Goal: Task Accomplishment & Management: Complete application form

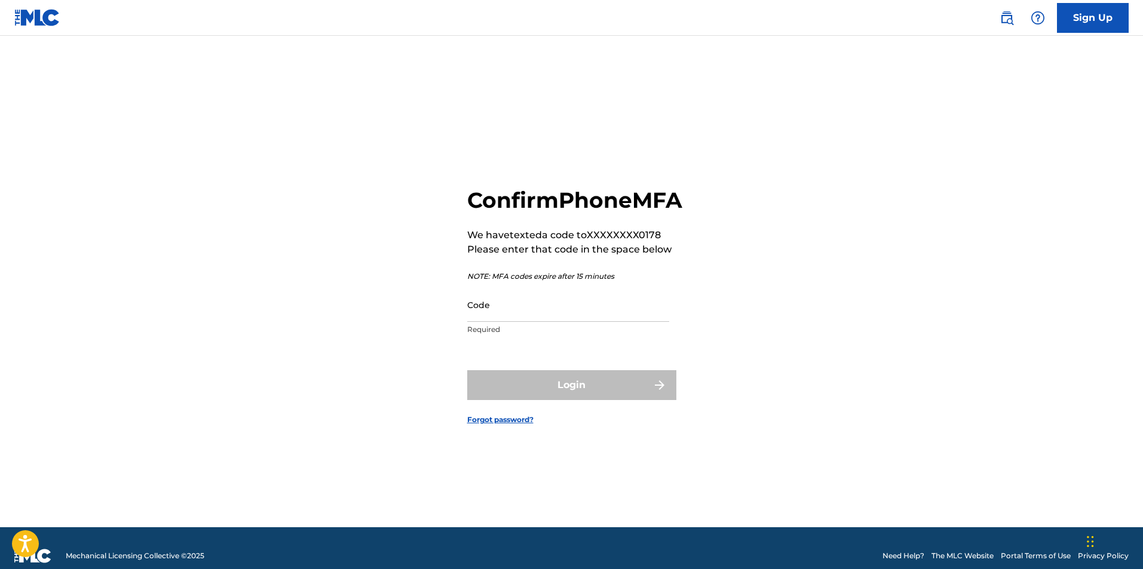
click at [576, 310] on input "Code" at bounding box center [568, 305] width 202 height 34
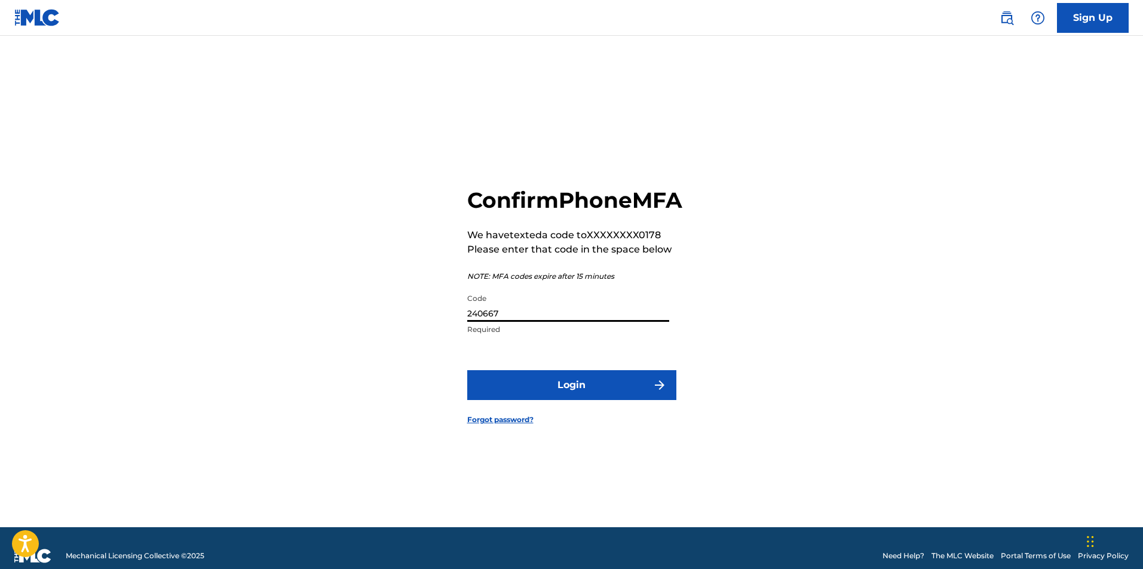
type input "240667"
click at [467, 370] on button "Login" at bounding box center [571, 385] width 209 height 30
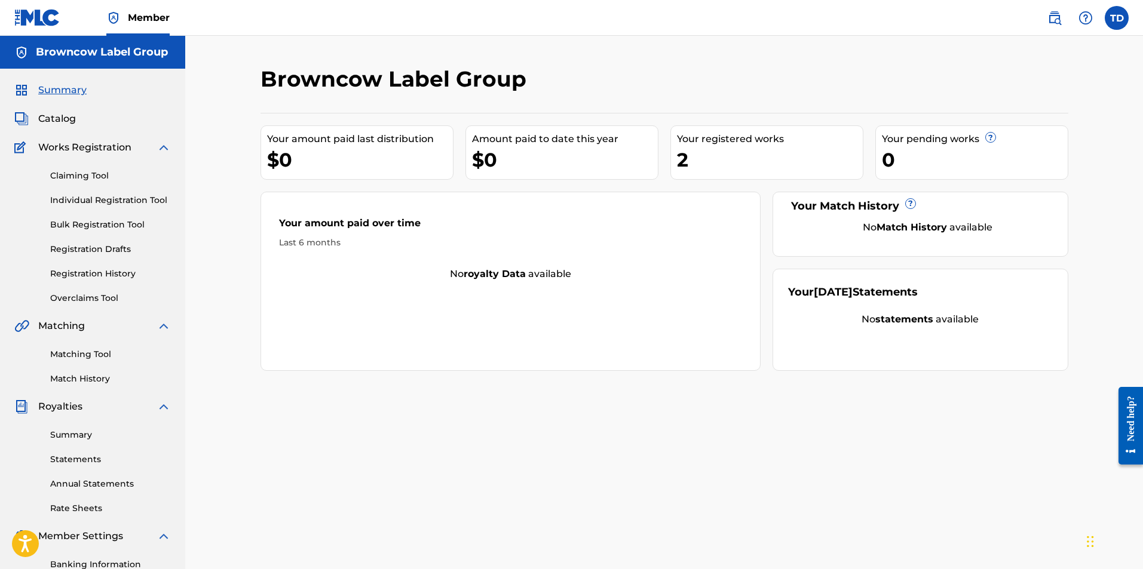
click at [84, 302] on link "Overclaims Tool" at bounding box center [110, 298] width 121 height 13
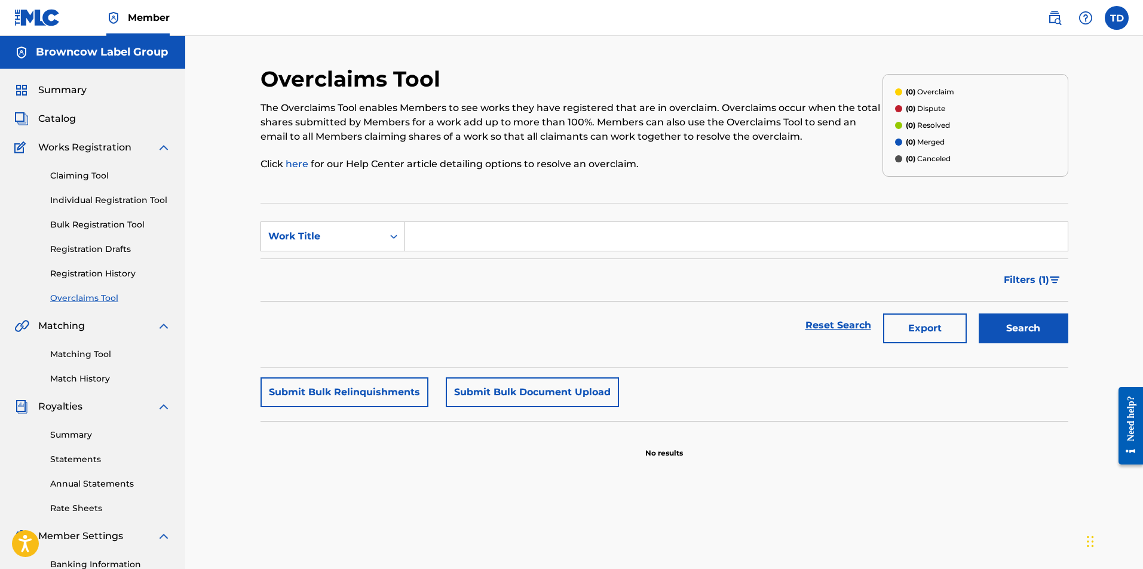
click at [85, 268] on link "Registration History" at bounding box center [110, 274] width 121 height 13
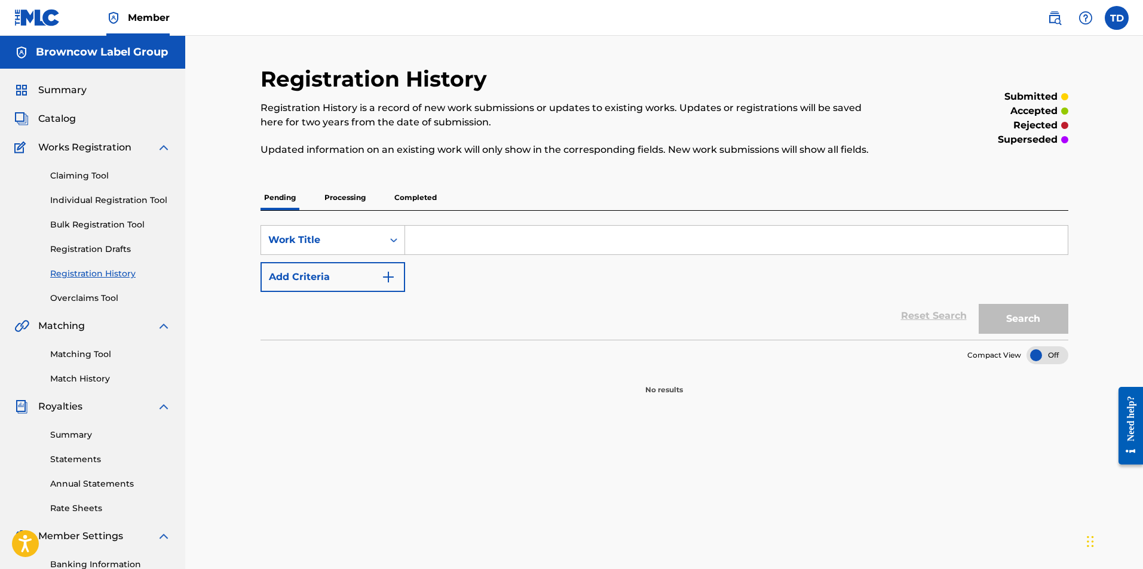
click at [349, 200] on p "Processing" at bounding box center [345, 197] width 48 height 25
click at [407, 189] on p "Completed" at bounding box center [416, 197] width 50 height 25
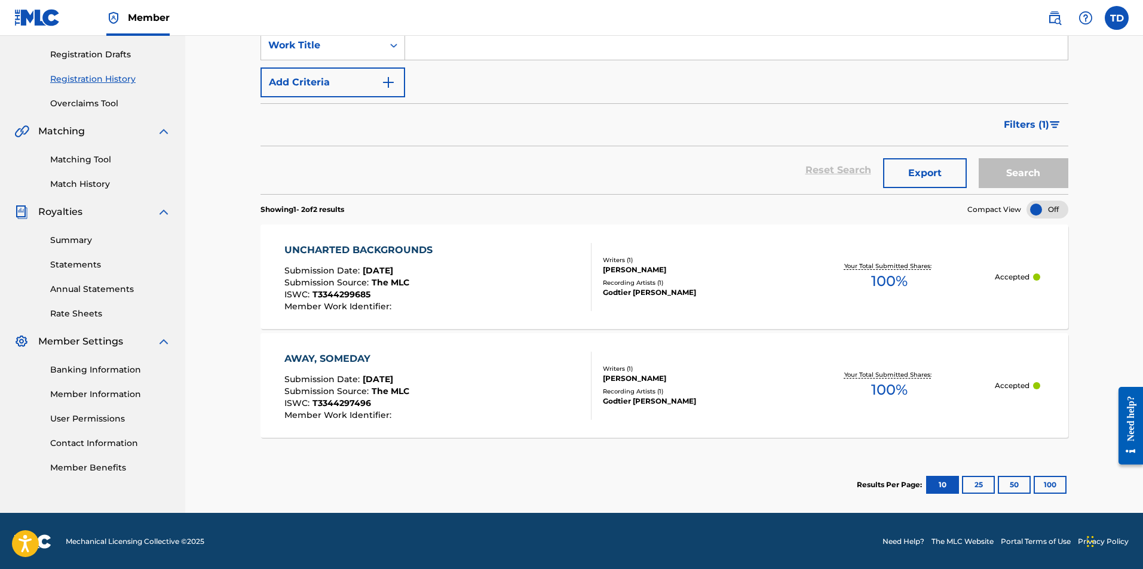
scroll to position [196, 0]
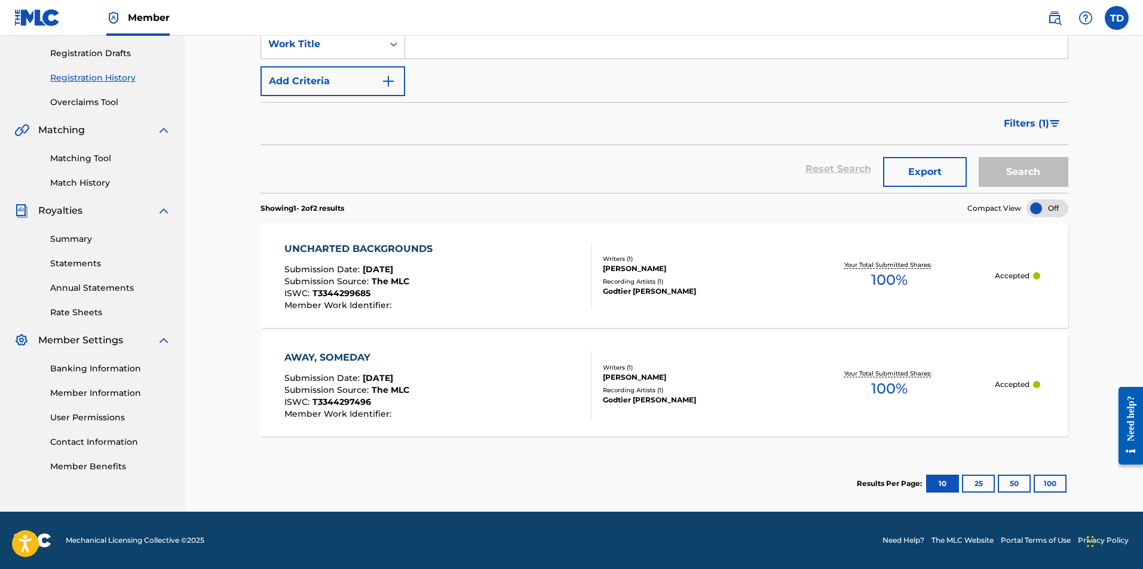
click at [474, 266] on div "UNCHARTED BACKGROUNDS Submission Date : [DATE] Submission Source : The MLC ISWC…" at bounding box center [437, 276] width 307 height 68
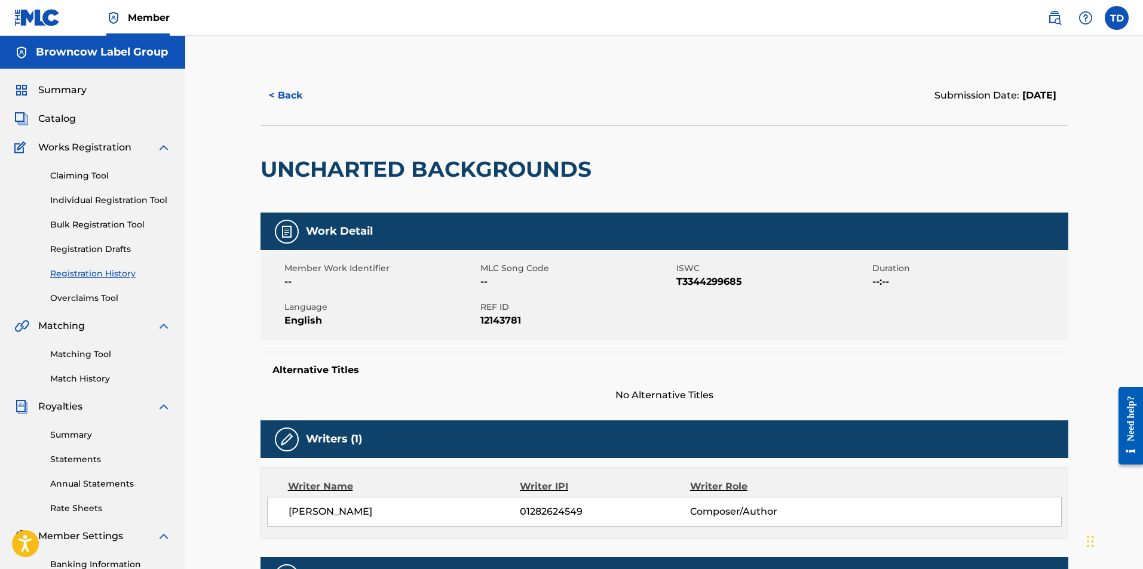
click at [108, 198] on link "Individual Registration Tool" at bounding box center [110, 200] width 121 height 13
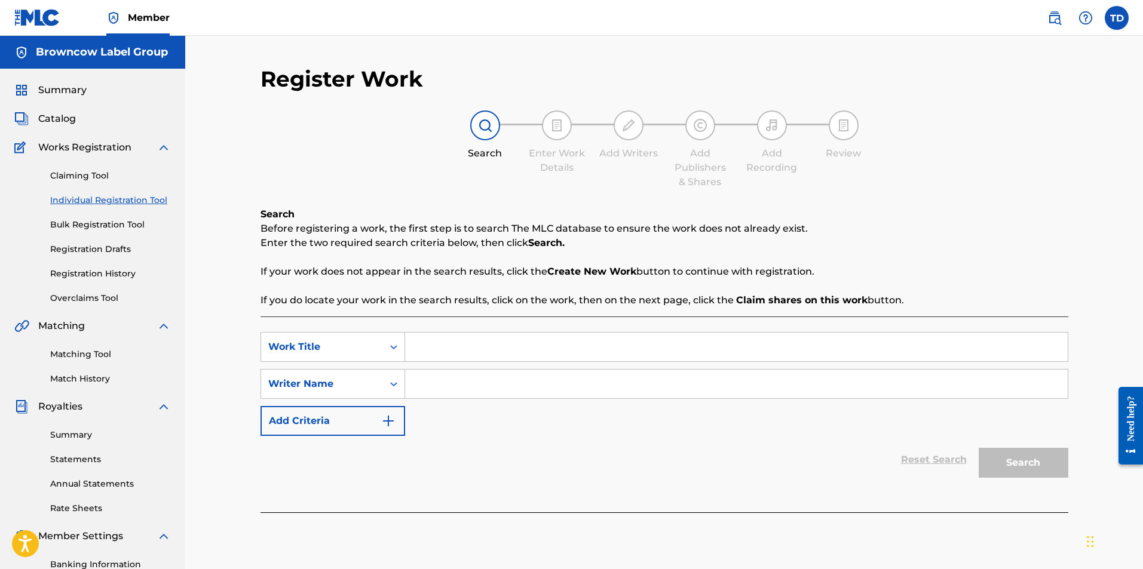
click at [495, 346] on input "Search Form" at bounding box center [736, 347] width 662 height 29
type input "GO!"
click at [437, 378] on input "Search Form" at bounding box center [736, 384] width 662 height 29
type input "[PERSON_NAME]"
click at [1031, 469] on button "Search" at bounding box center [1024, 463] width 90 height 30
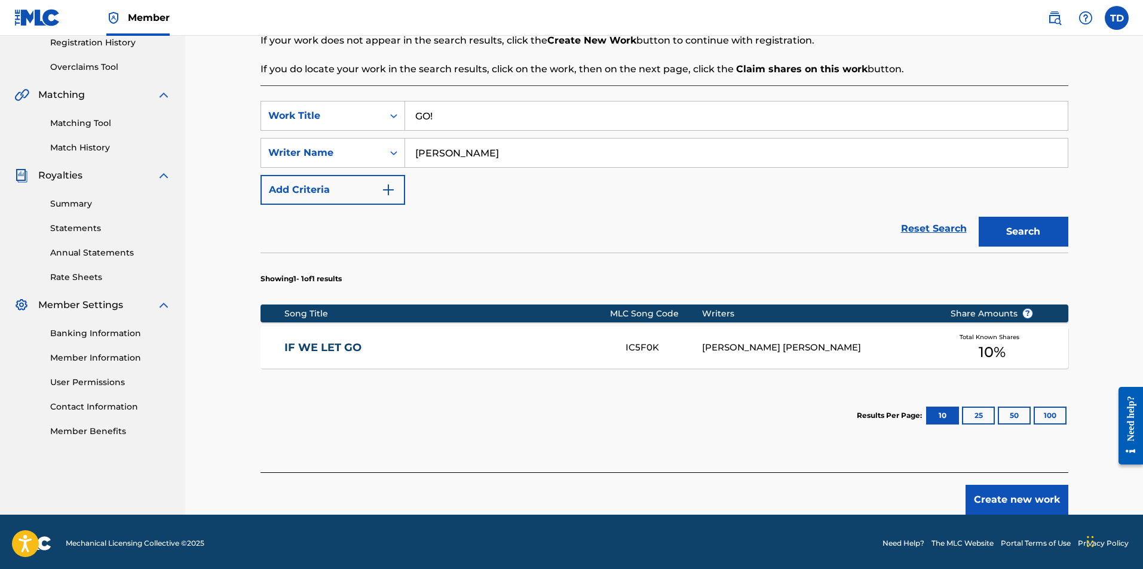
scroll to position [234, 0]
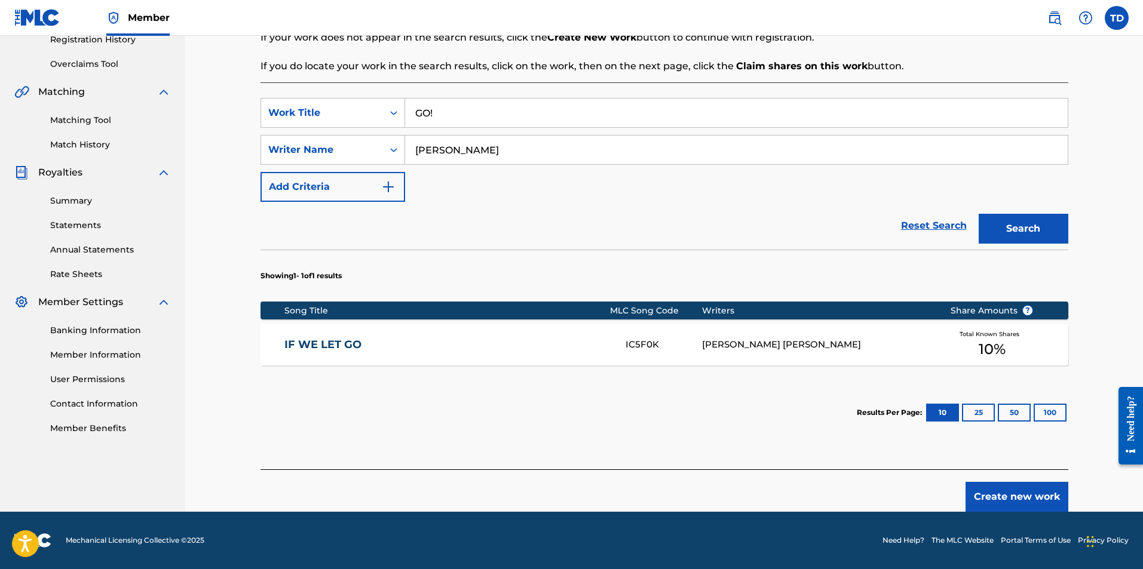
click at [1014, 499] on button "Create new work" at bounding box center [1016, 497] width 103 height 30
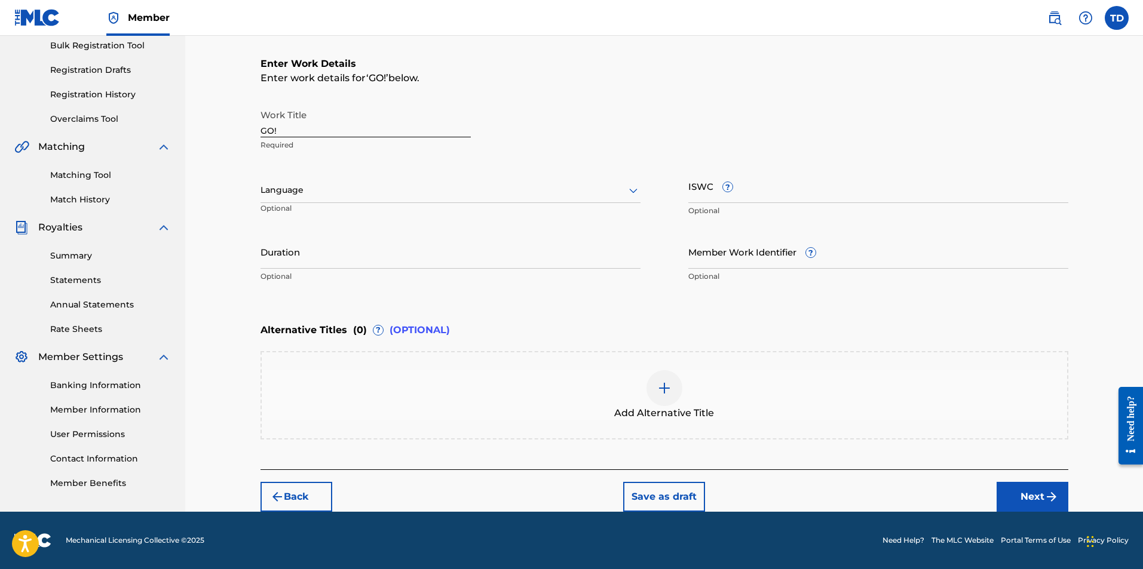
scroll to position [179, 0]
click at [315, 129] on input "GO!" at bounding box center [365, 120] width 210 height 34
drag, startPoint x: 300, startPoint y: 129, endPoint x: 185, endPoint y: 127, distance: 115.3
click at [185, 127] on main "Browncow Label Group Summary Catalog Works Registration Claiming Tool Individua…" at bounding box center [571, 184] width 1143 height 655
type input "GO!"
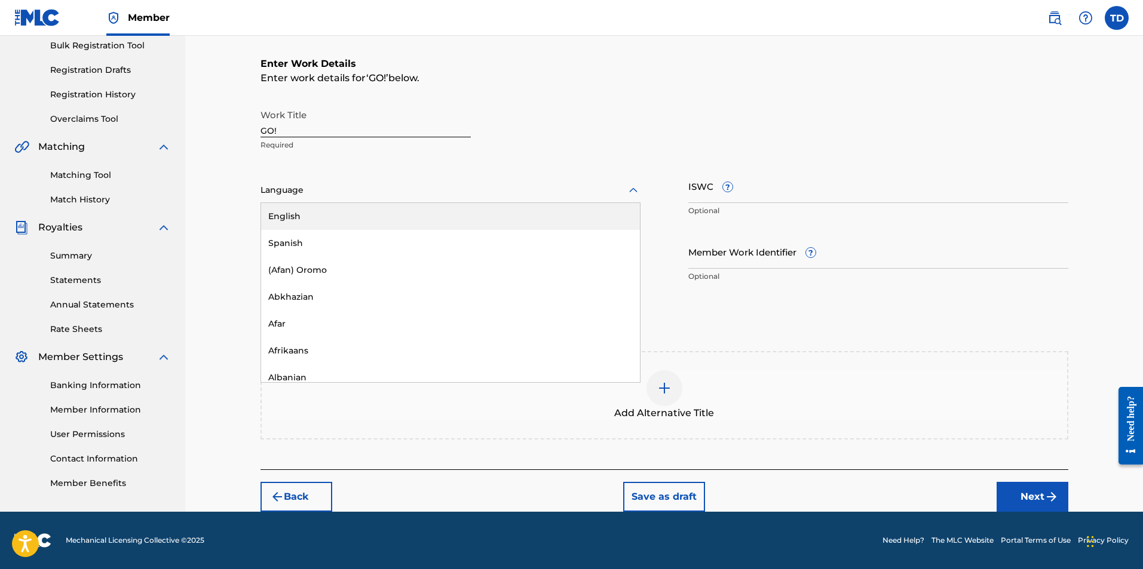
click at [284, 189] on div at bounding box center [450, 190] width 380 height 15
click at [286, 210] on div "English" at bounding box center [450, 216] width 379 height 27
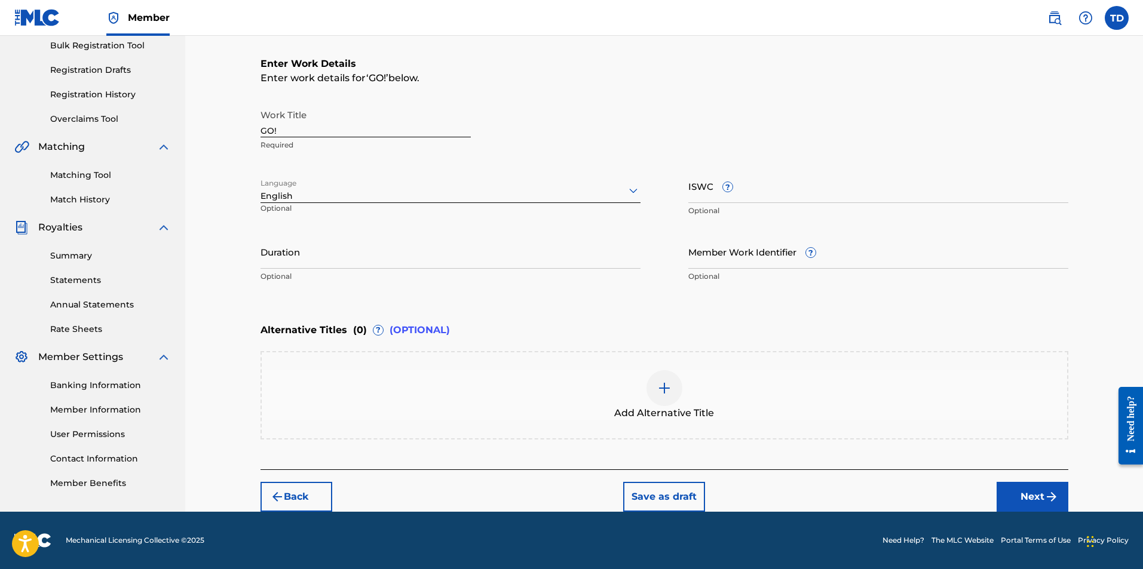
click at [708, 197] on input "ISWC ?" at bounding box center [878, 186] width 380 height 34
paste input "T3351733212"
type input "T3351733212"
click at [687, 196] on div "Work Title GO! Required Language English Optional ISWC ? T3351733212 Optional D…" at bounding box center [664, 195] width 808 height 185
click at [691, 197] on input "T3351733212" at bounding box center [878, 186] width 380 height 34
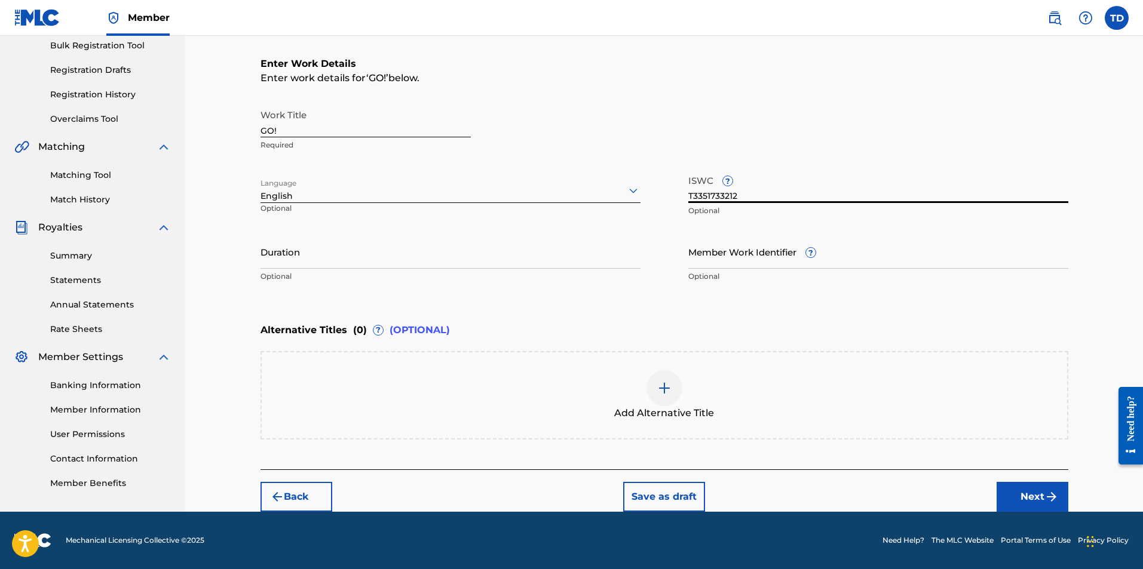
click at [692, 198] on input "T3351733212" at bounding box center [878, 186] width 380 height 34
click at [691, 198] on input "T3351733212" at bounding box center [878, 186] width 380 height 34
click at [701, 198] on input "T3351733212" at bounding box center [878, 186] width 380 height 34
click at [690, 198] on input "T3351733212" at bounding box center [878, 186] width 380 height 34
click at [774, 292] on div "Enter Work Details Enter work details for ‘ GO! ’ below. Work Title GO! Require…" at bounding box center [664, 172] width 808 height 289
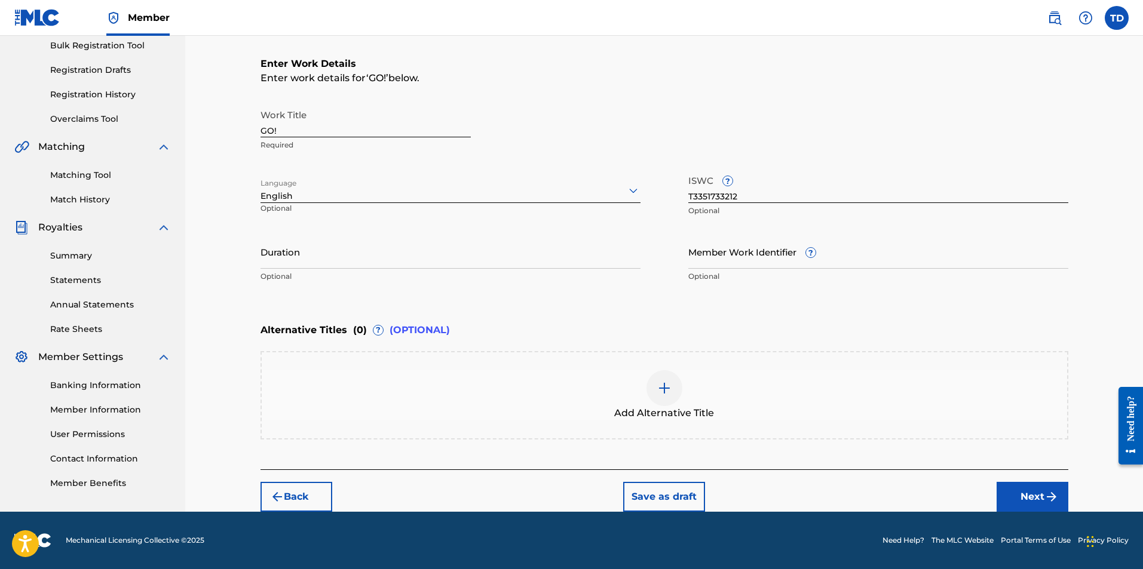
click at [1022, 499] on button "Next" at bounding box center [1032, 497] width 72 height 30
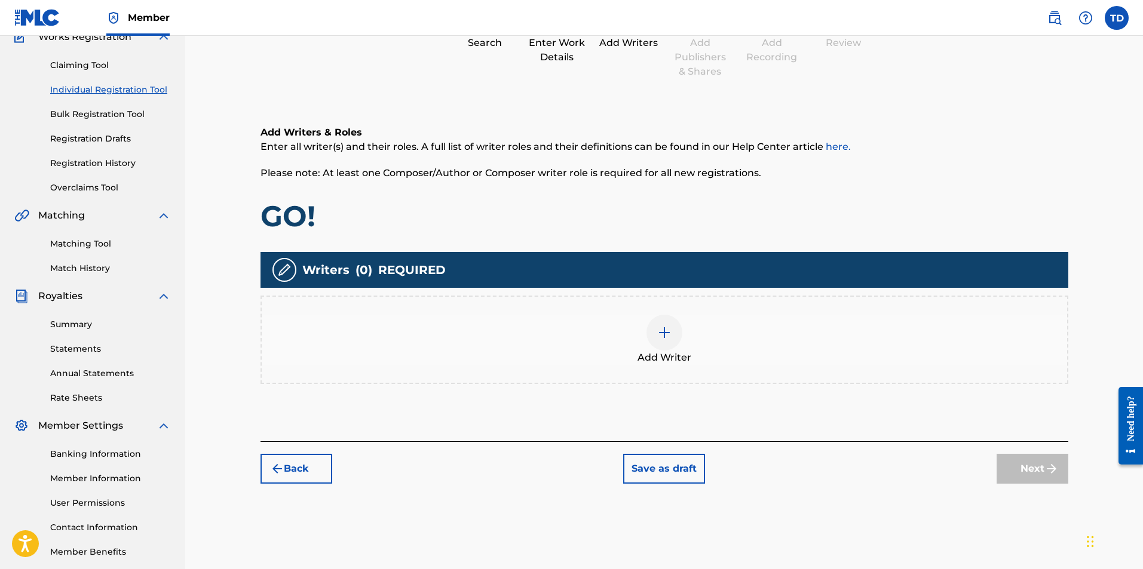
scroll to position [114, 0]
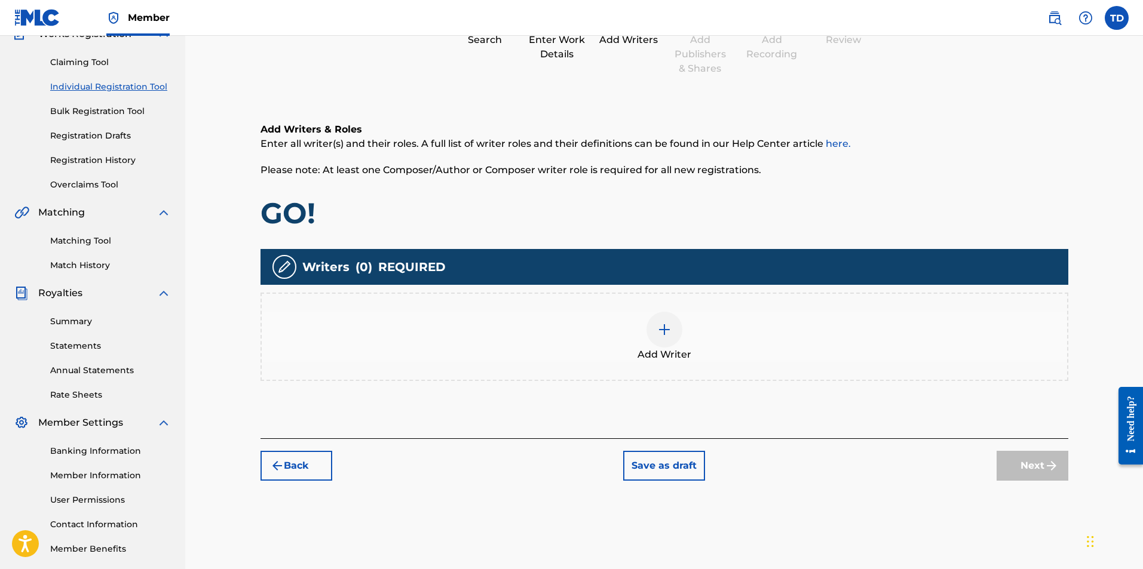
click at [674, 341] on div at bounding box center [664, 330] width 36 height 36
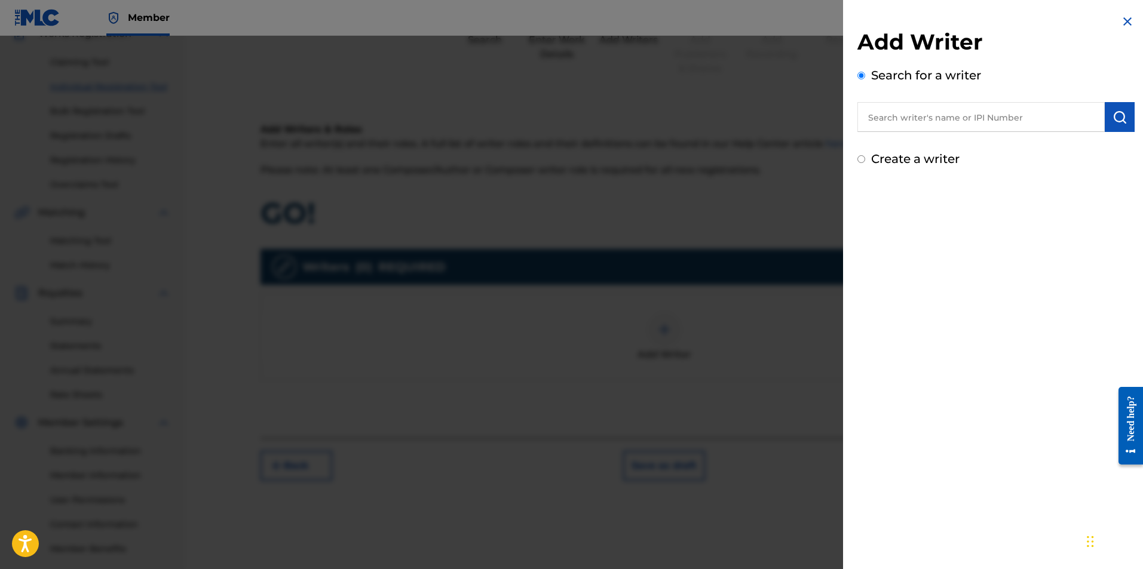
click at [894, 120] on input "text" at bounding box center [980, 117] width 247 height 30
type input "[PERSON_NAME]"
click at [1112, 120] on img "submit" at bounding box center [1119, 117] width 14 height 14
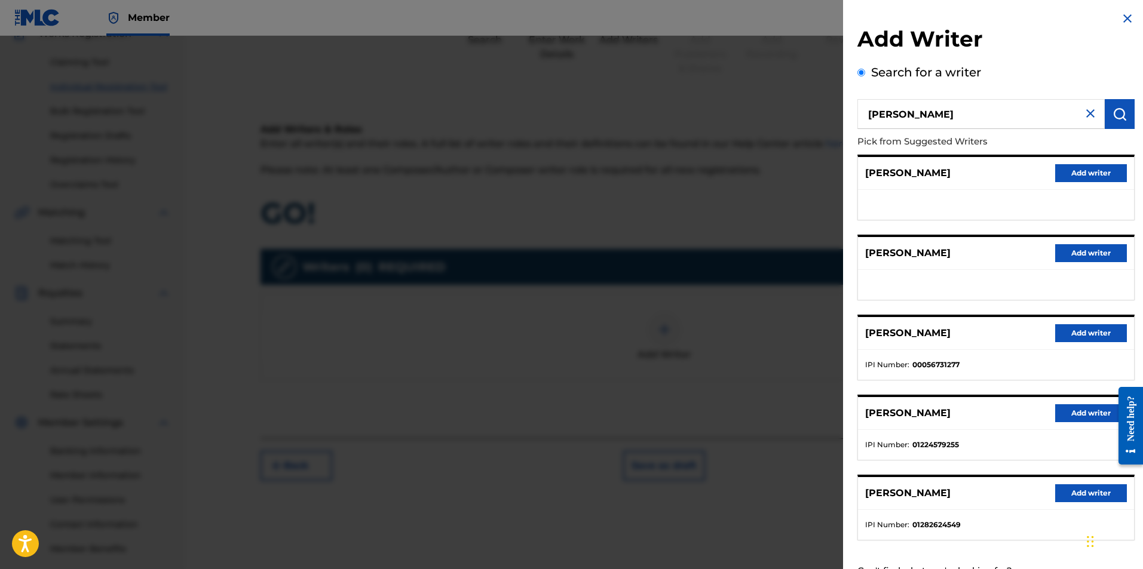
scroll to position [0, 0]
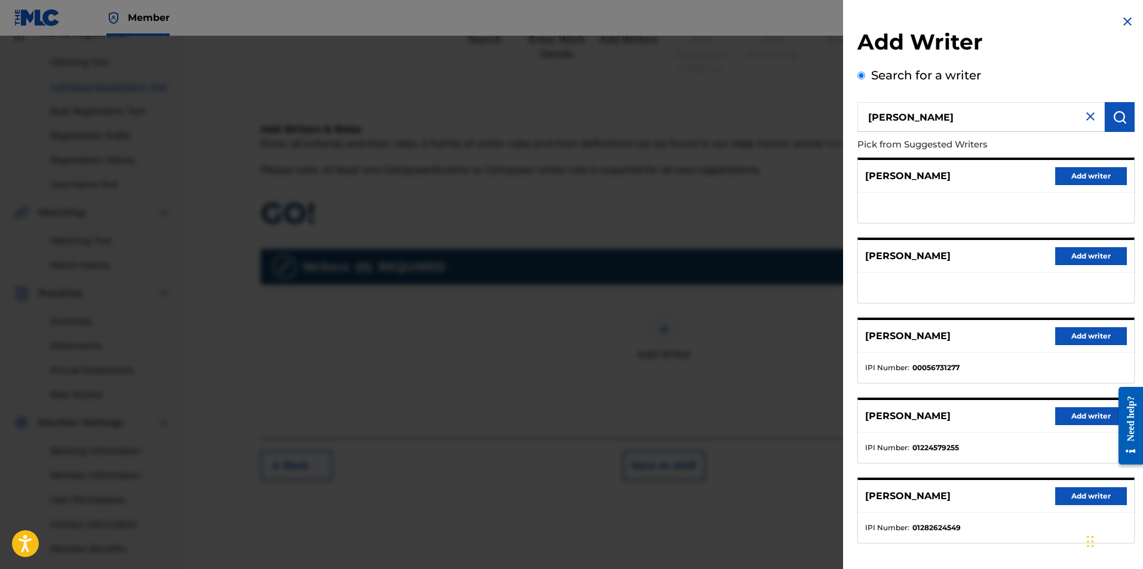
click at [1084, 112] on img at bounding box center [1090, 116] width 14 height 14
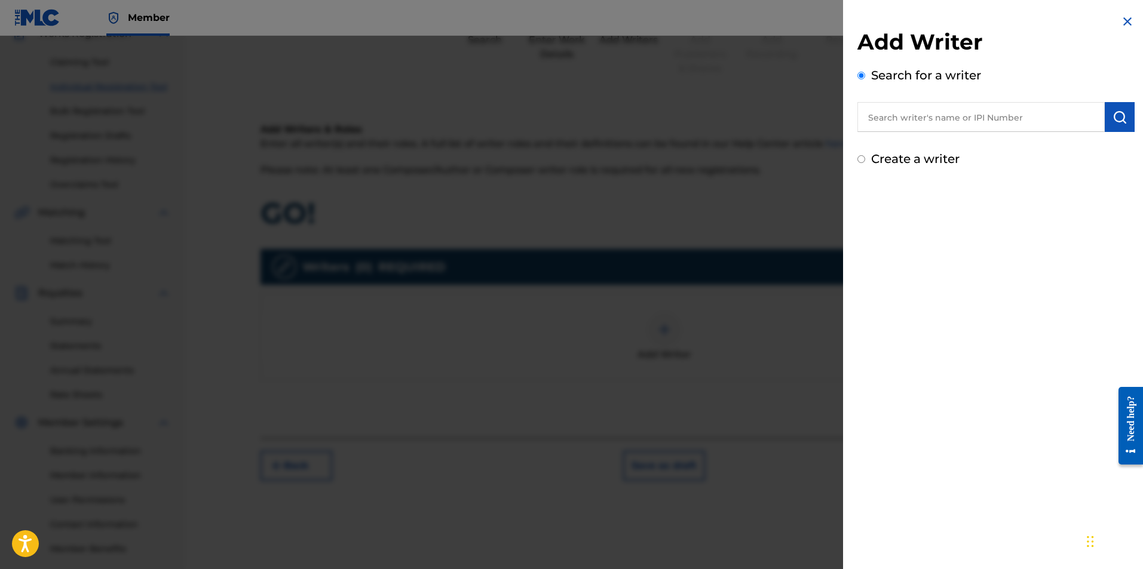
click at [991, 119] on input "text" at bounding box center [980, 117] width 247 height 30
paste input "1282624549"
click at [1114, 119] on img "submit" at bounding box center [1119, 117] width 14 height 14
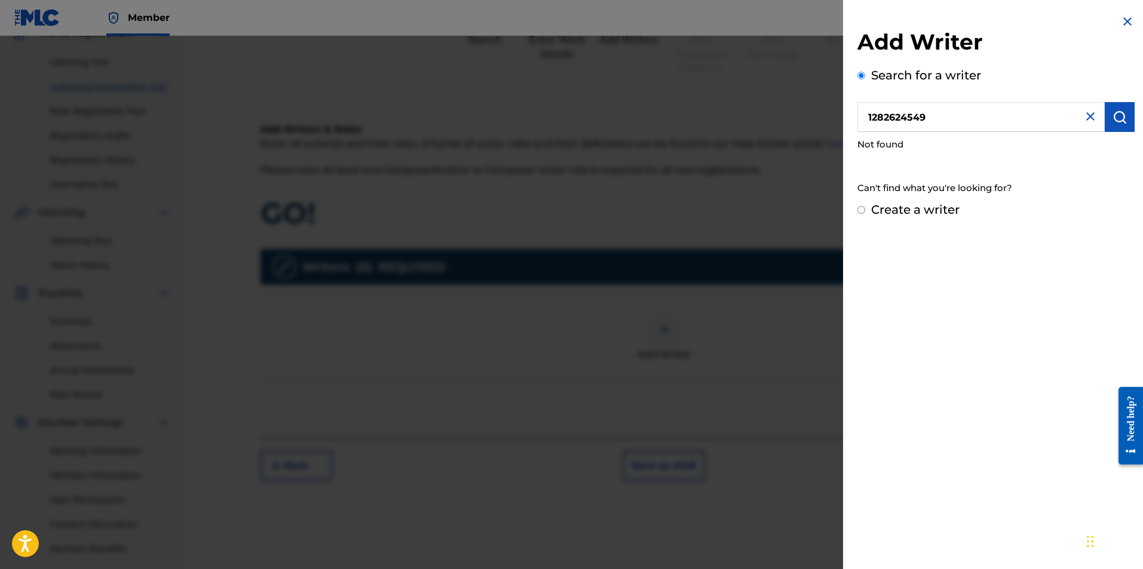
click at [867, 124] on input "1282624549" at bounding box center [980, 117] width 247 height 30
type input "01282624549"
click at [1113, 119] on img "submit" at bounding box center [1119, 117] width 14 height 14
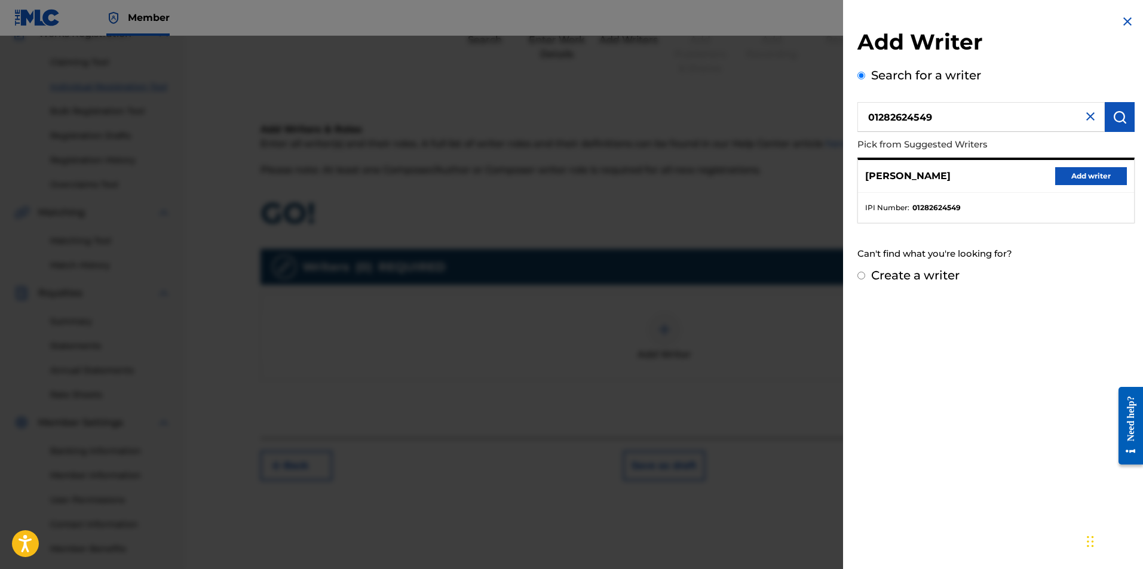
click at [1079, 179] on button "Add writer" at bounding box center [1091, 176] width 72 height 18
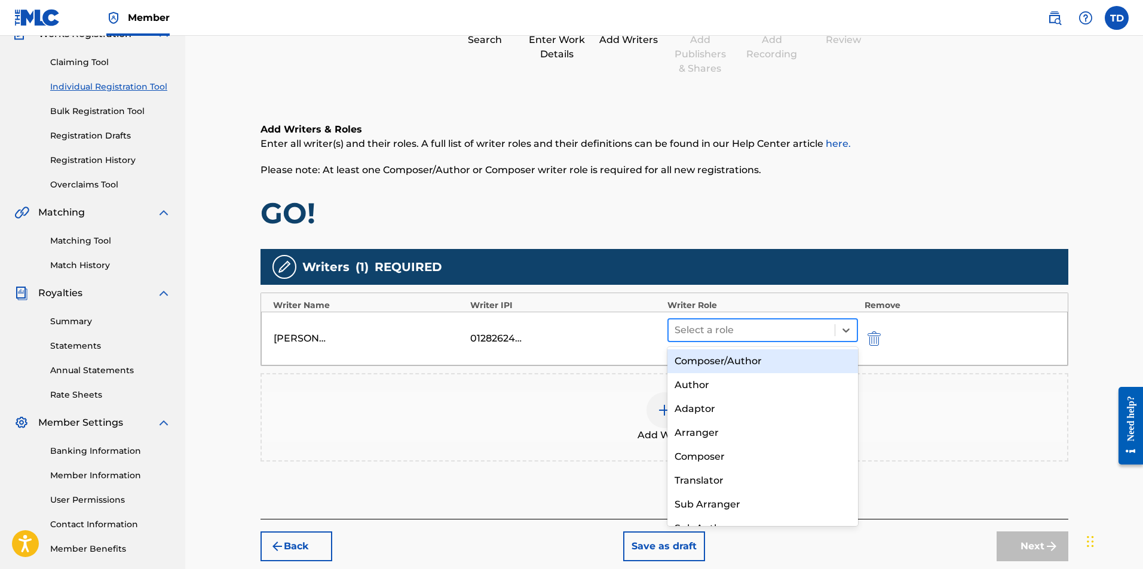
click at [740, 332] on div at bounding box center [751, 330] width 155 height 17
click at [731, 362] on div "Composer/Author" at bounding box center [762, 361] width 191 height 24
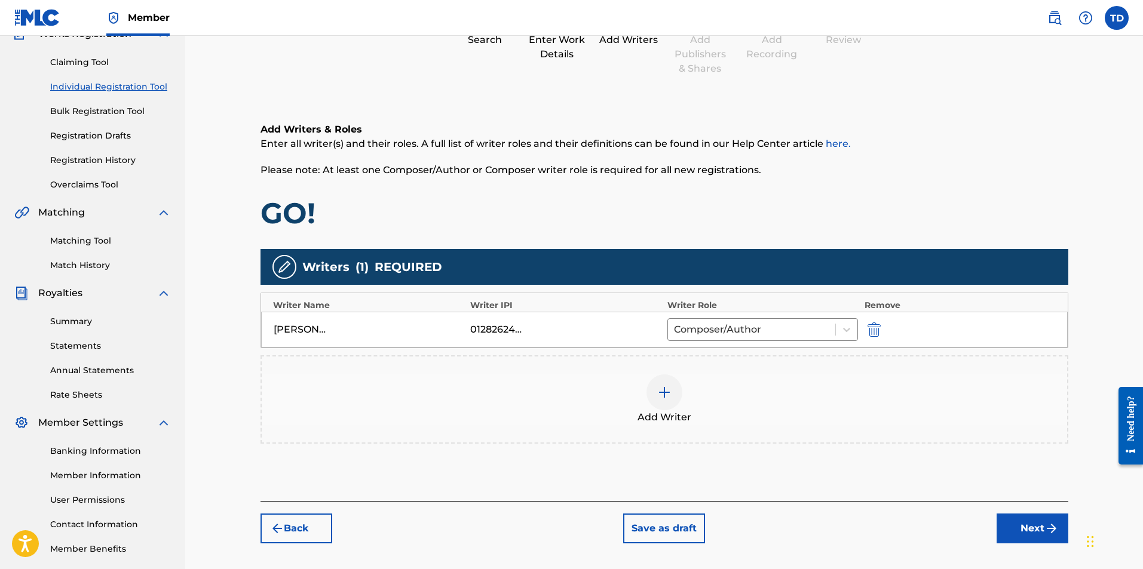
click at [1027, 533] on button "Next" at bounding box center [1032, 529] width 72 height 30
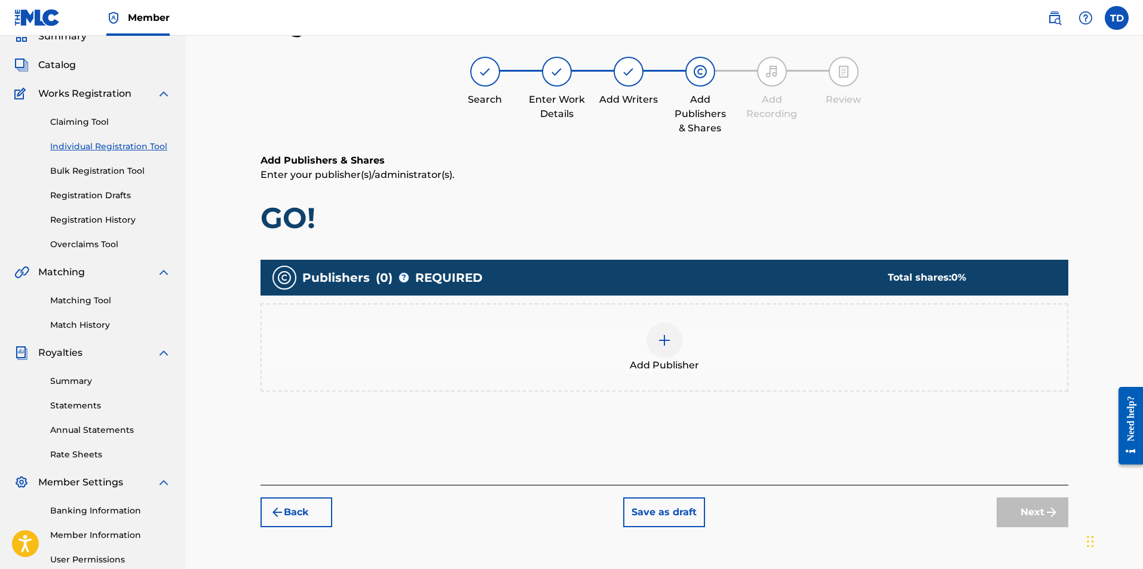
click at [659, 334] on img at bounding box center [664, 340] width 14 height 14
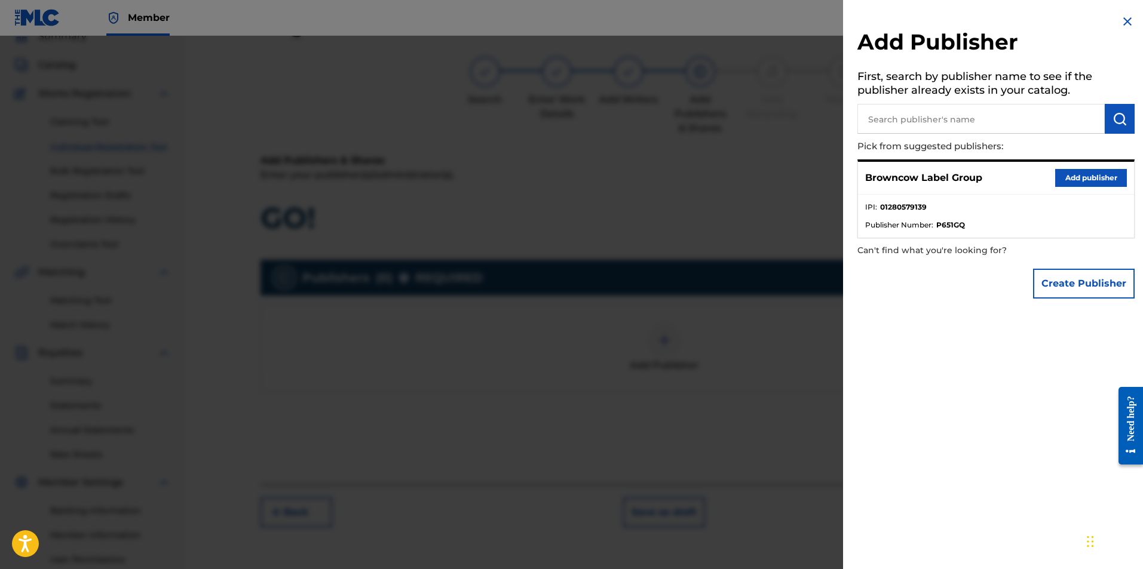
click at [1092, 173] on button "Add publisher" at bounding box center [1091, 178] width 72 height 18
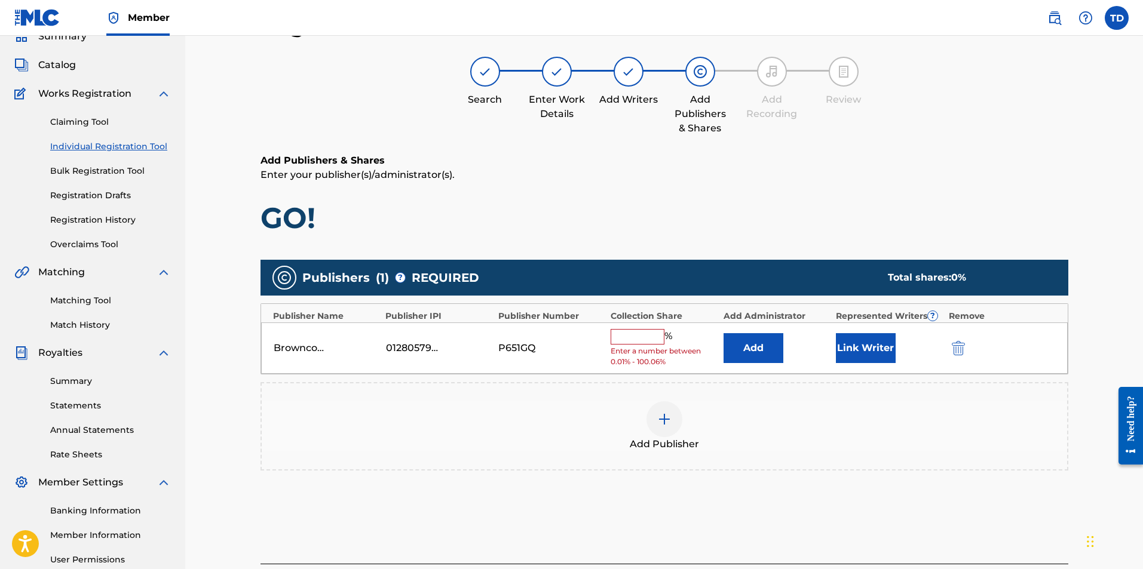
click at [645, 338] on input "text" at bounding box center [638, 337] width 54 height 16
type input "100"
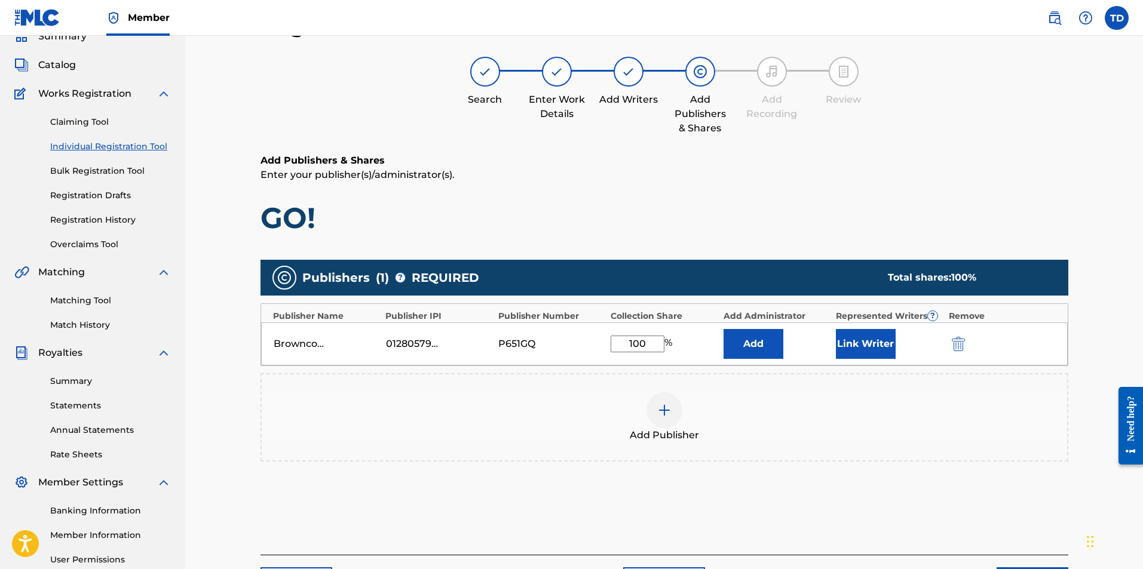
click at [687, 290] on div "Publishers ( 1 ) ? REQUIRED Total shares: 100 %" at bounding box center [664, 278] width 808 height 36
click at [863, 340] on button "Link Writer" at bounding box center [866, 344] width 60 height 30
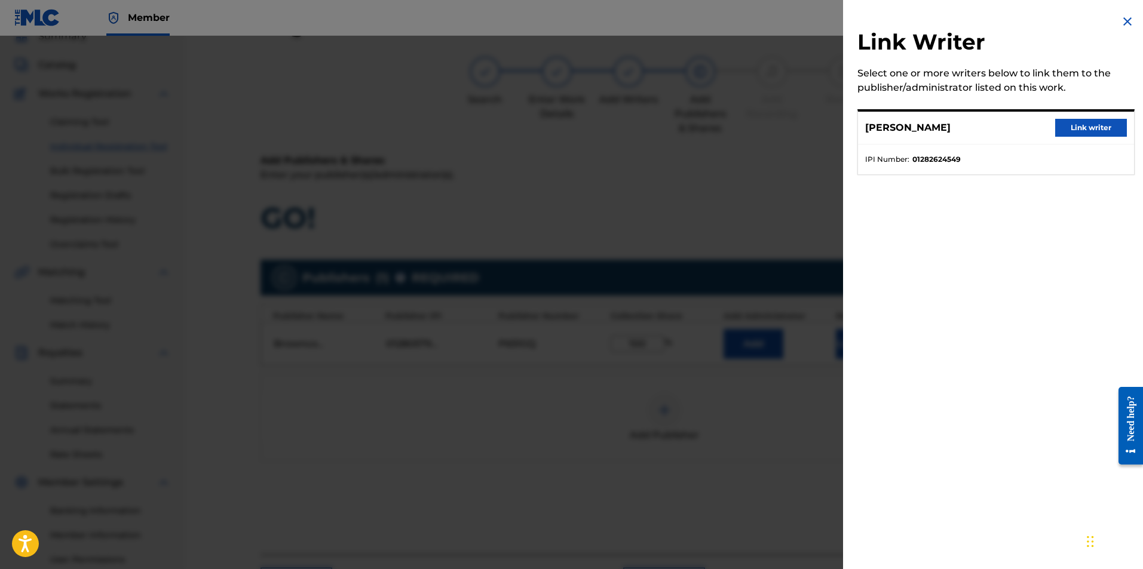
click at [1090, 125] on button "Link writer" at bounding box center [1091, 128] width 72 height 18
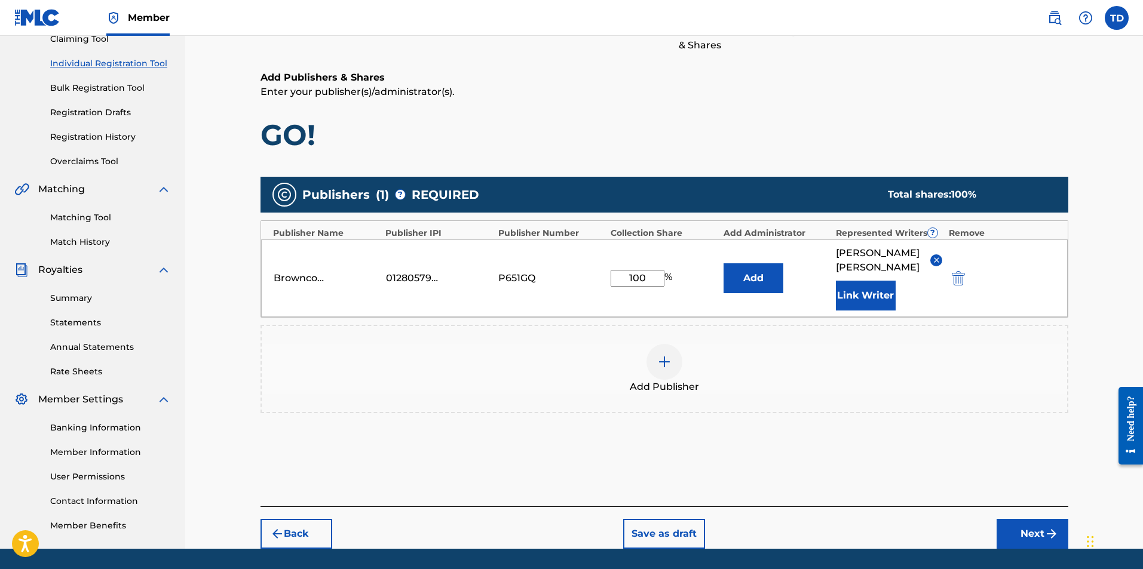
scroll to position [171, 0]
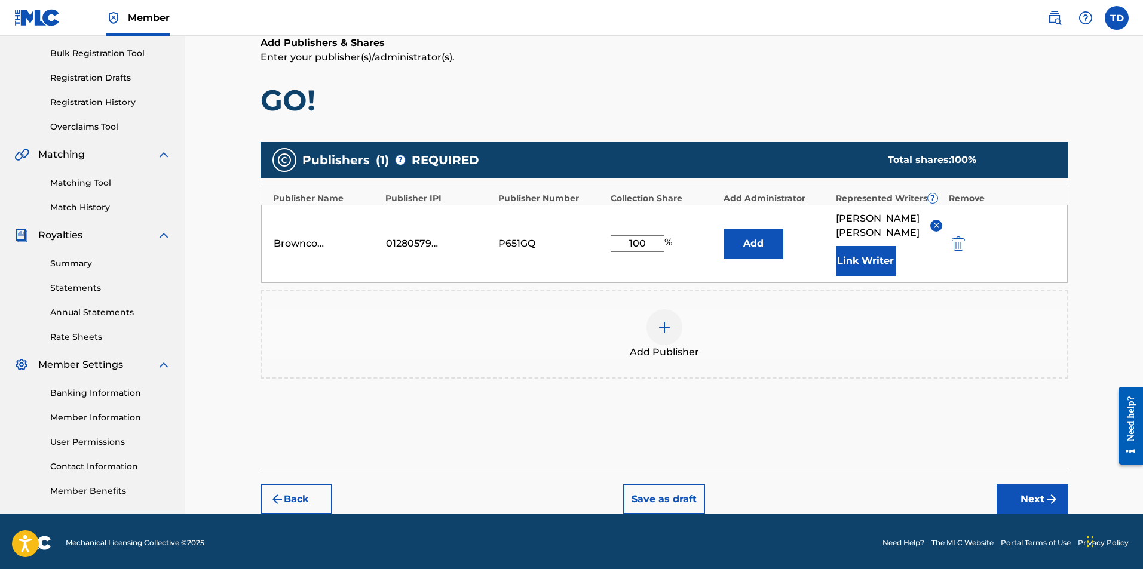
click at [1029, 492] on button "Next" at bounding box center [1032, 499] width 72 height 30
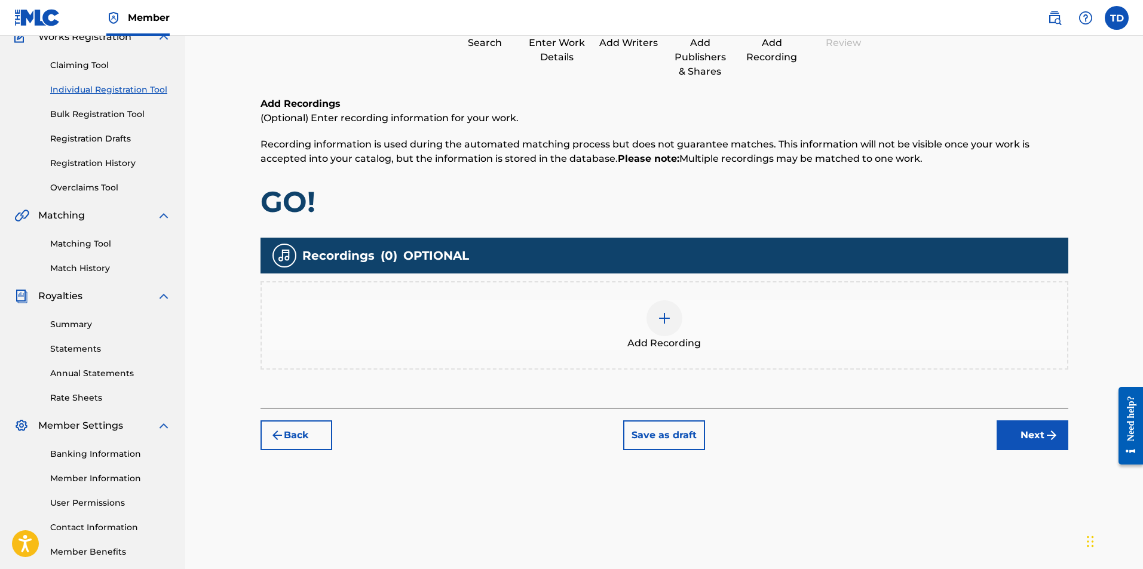
scroll to position [114, 0]
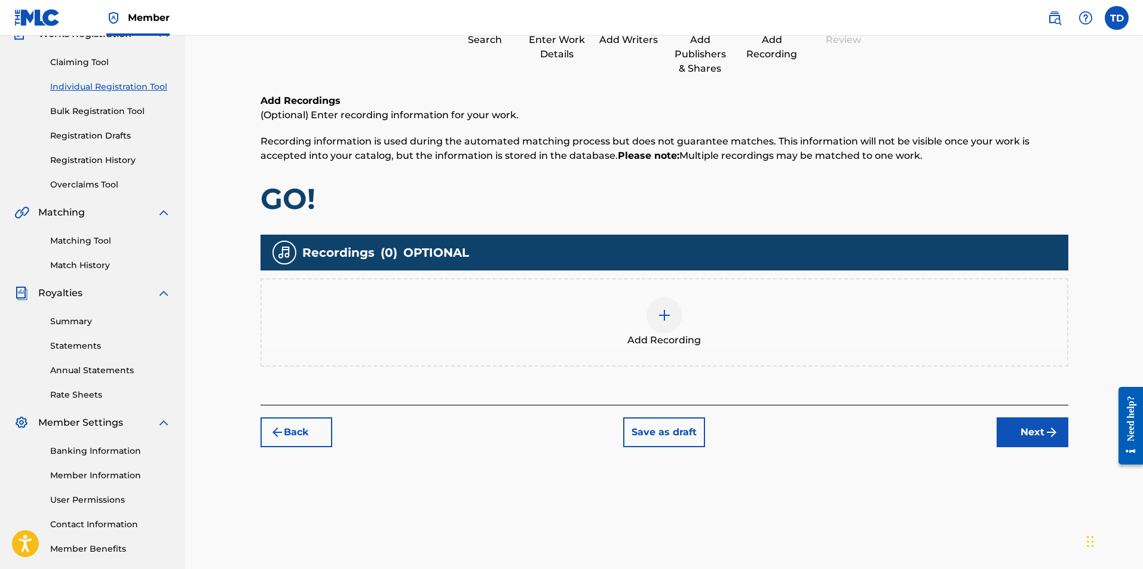
click at [652, 327] on div at bounding box center [664, 315] width 36 height 36
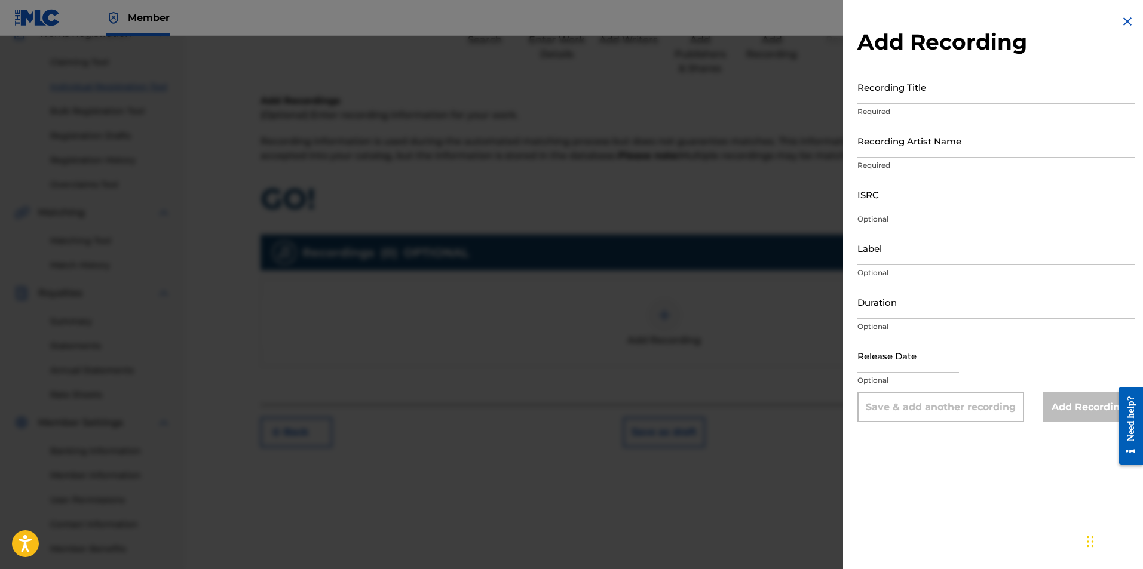
click at [884, 90] on input "Recording Title" at bounding box center [995, 87] width 277 height 34
type input "GO!"
click at [935, 152] on input "Recording Artist Name" at bounding box center [995, 141] width 277 height 34
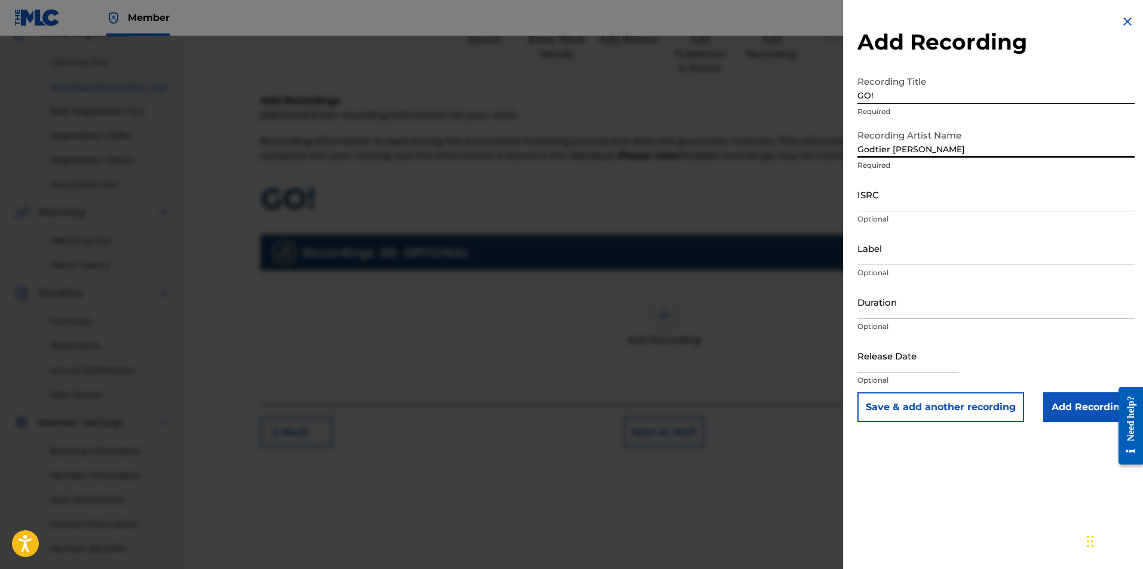
click at [858, 146] on input "Godtier [PERSON_NAME]" at bounding box center [995, 141] width 277 height 34
type input "Godtier [PERSON_NAME]"
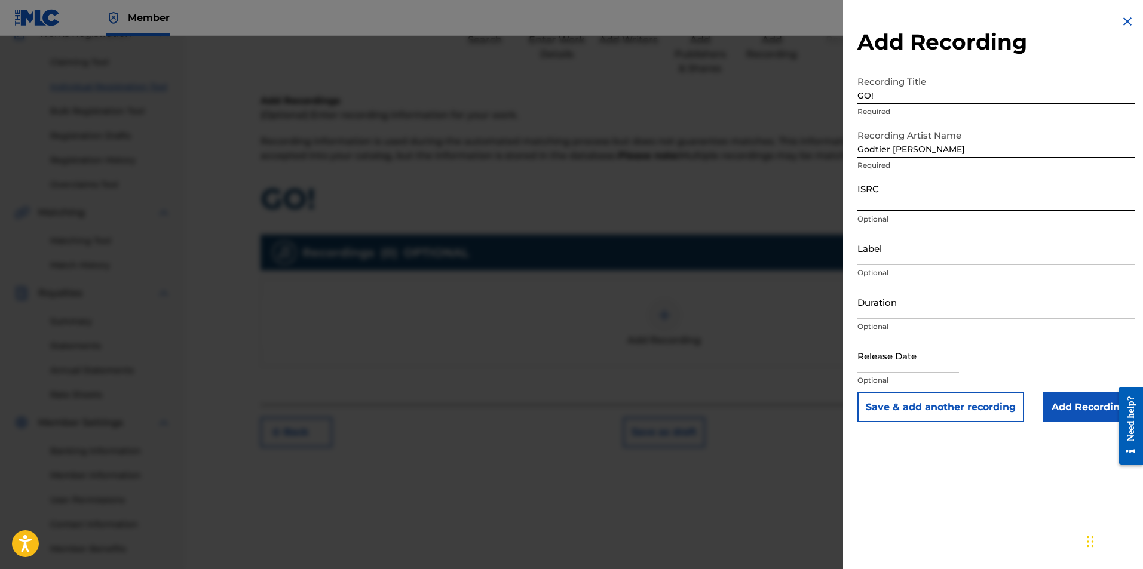
click at [861, 199] on input "ISRC" at bounding box center [995, 194] width 277 height 34
paste input "QZNWS2244760"
click at [858, 199] on input "QZNWS2244760" at bounding box center [995, 194] width 277 height 34
type input "QZNWS2244760"
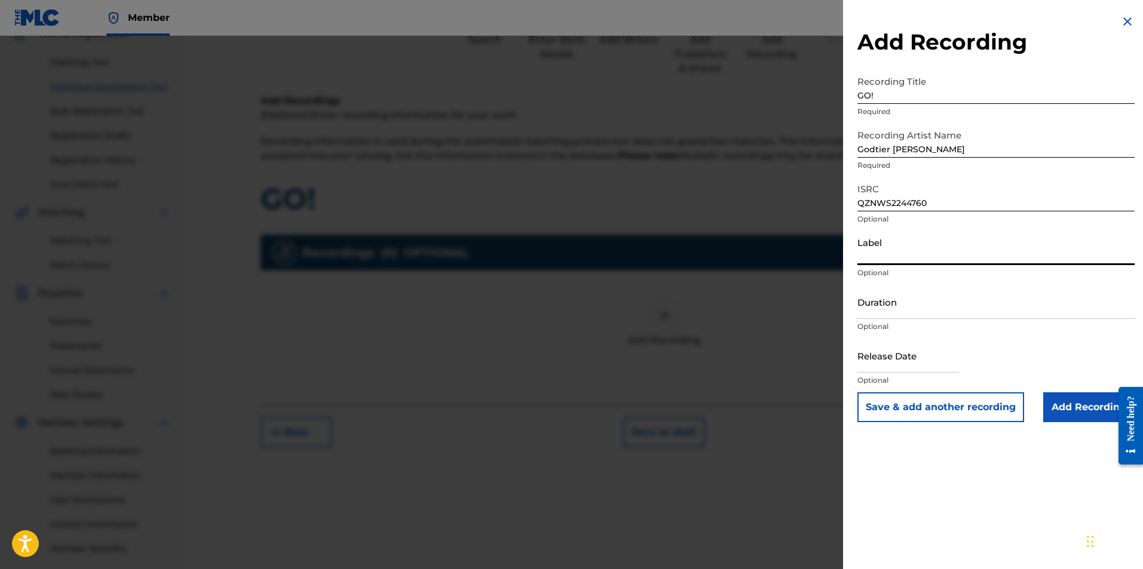
click at [876, 251] on input "Label" at bounding box center [995, 248] width 277 height 34
type input "Browncow Records"
click at [892, 362] on input "text" at bounding box center [908, 356] width 102 height 34
select select "8"
select select "2025"
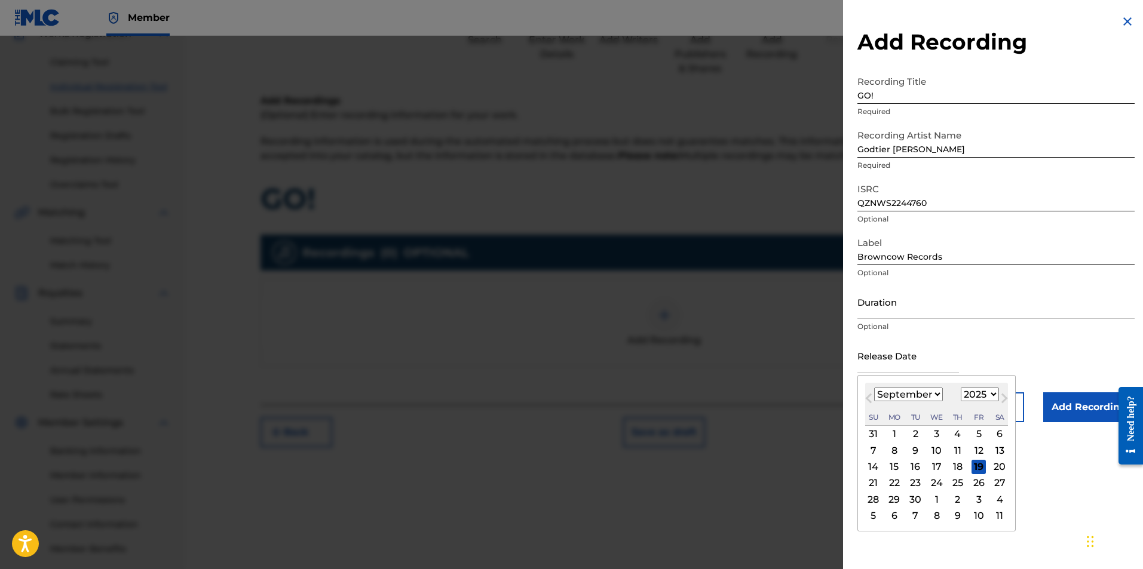
click at [877, 392] on button "Previous Month" at bounding box center [868, 400] width 19 height 19
select select "7"
click at [986, 396] on select "1899 1900 1901 1902 1903 1904 1905 1906 1907 1908 1909 1910 1911 1912 1913 1914…" at bounding box center [980, 395] width 38 height 14
select select "2022"
click at [961, 388] on select "1899 1900 1901 1902 1903 1904 1905 1906 1907 1908 1909 1910 1911 1912 1913 1914…" at bounding box center [980, 395] width 38 height 14
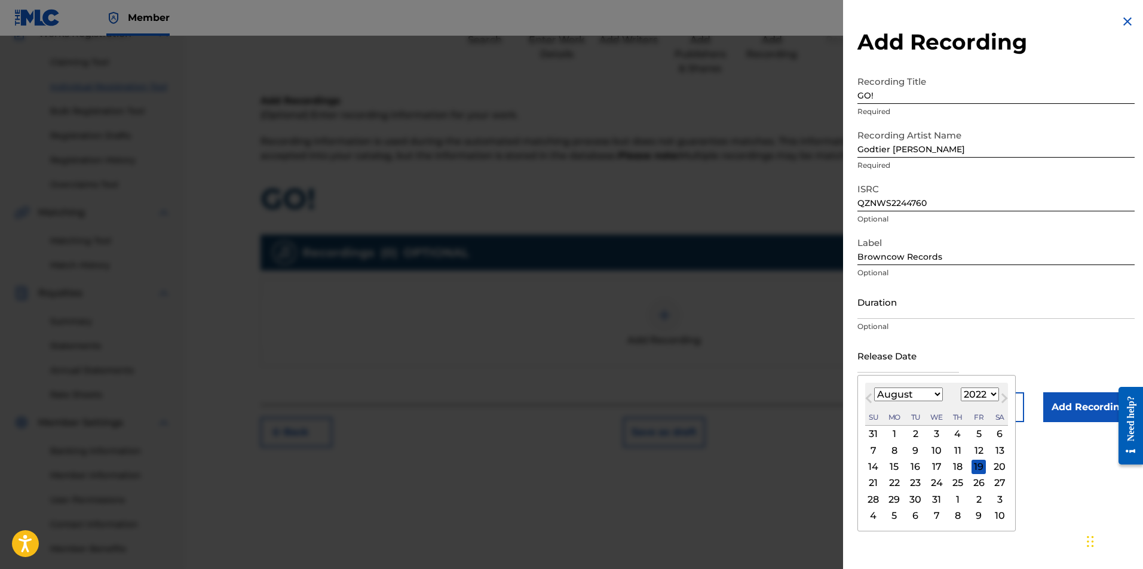
click at [999, 480] on div "27" at bounding box center [999, 483] width 14 height 14
type input "[DATE]"
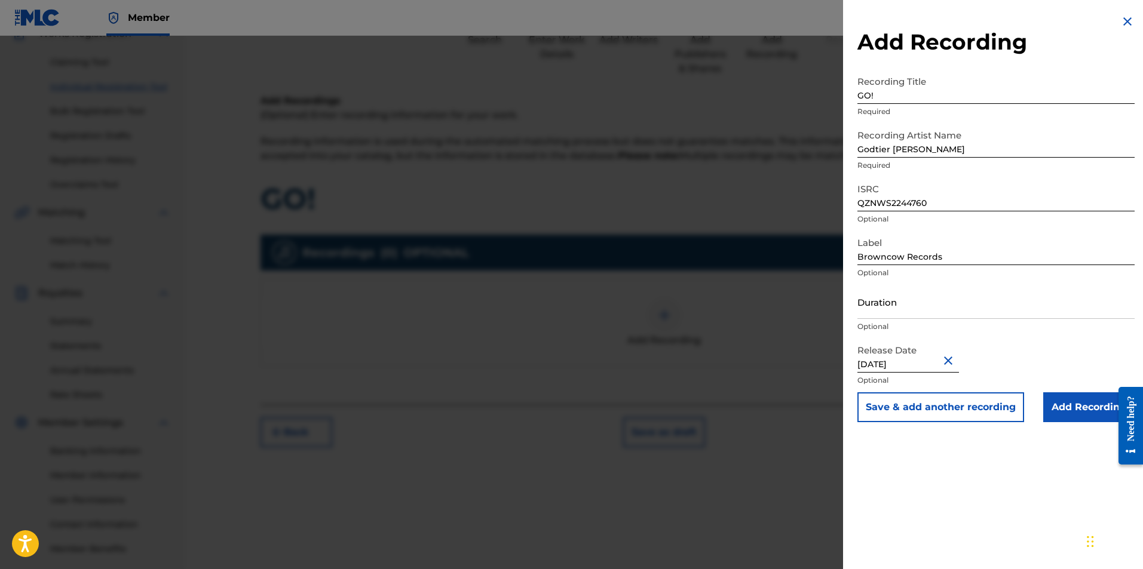
click at [1084, 407] on input "Add Recording" at bounding box center [1088, 407] width 91 height 30
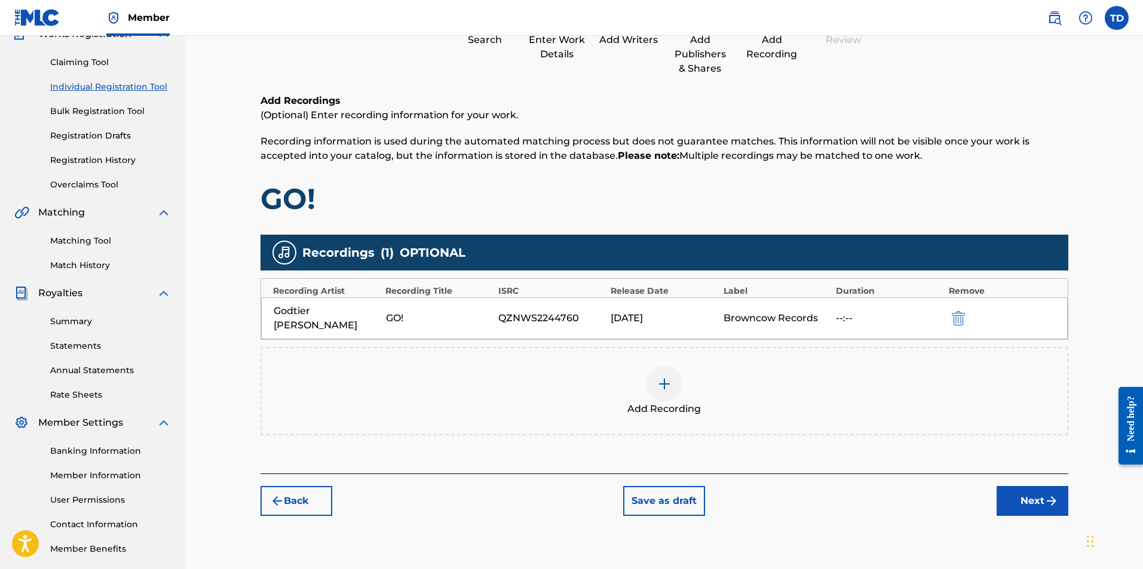
click at [1045, 494] on img "submit" at bounding box center [1051, 501] width 14 height 14
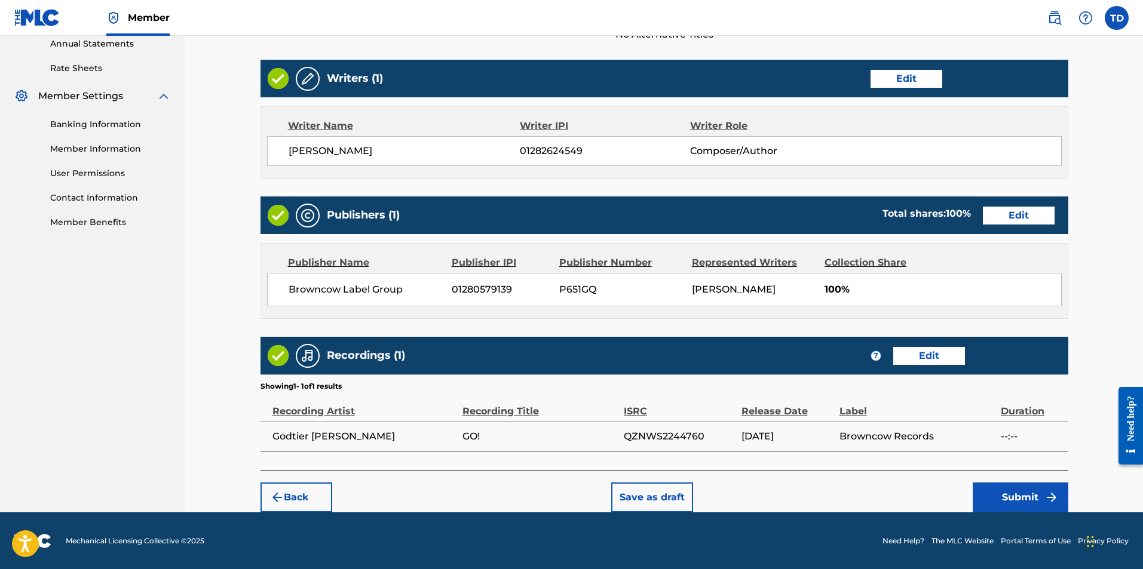
scroll to position [441, 0]
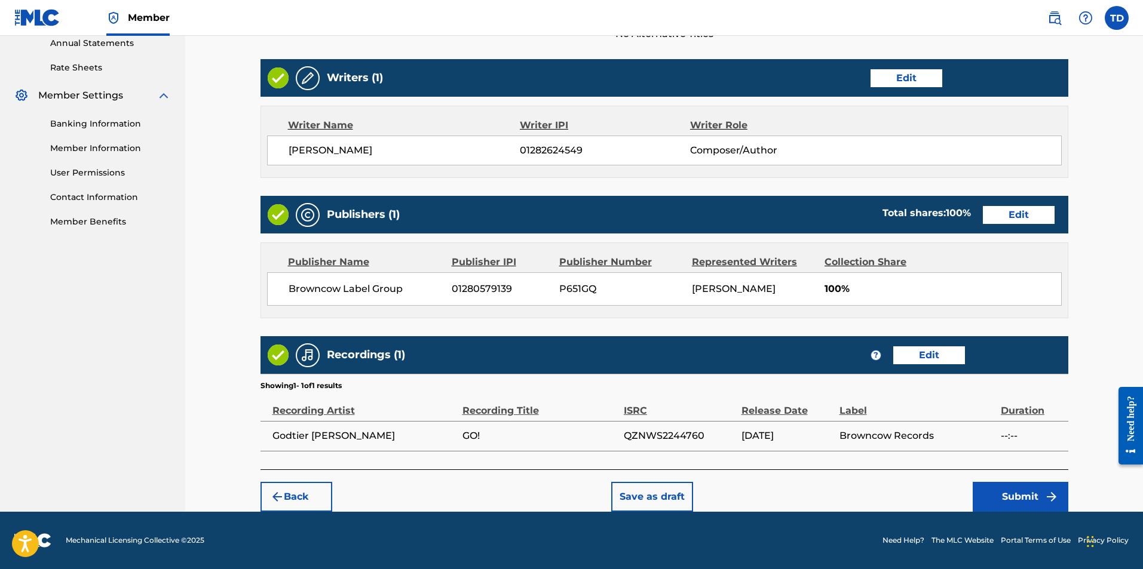
click at [999, 495] on button "Submit" at bounding box center [1021, 497] width 96 height 30
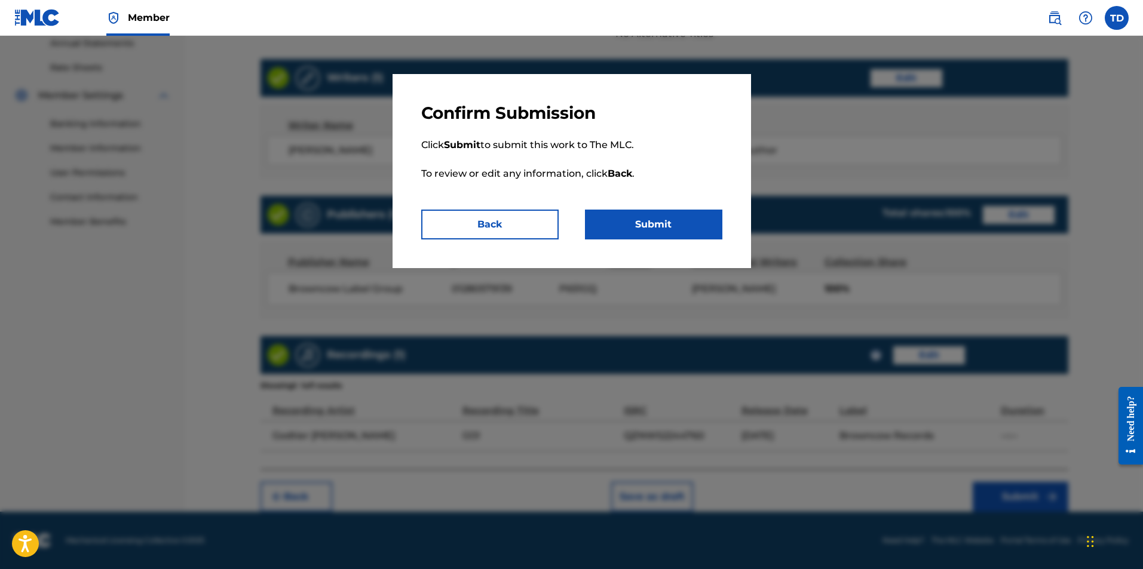
click at [666, 234] on button "Submit" at bounding box center [653, 225] width 137 height 30
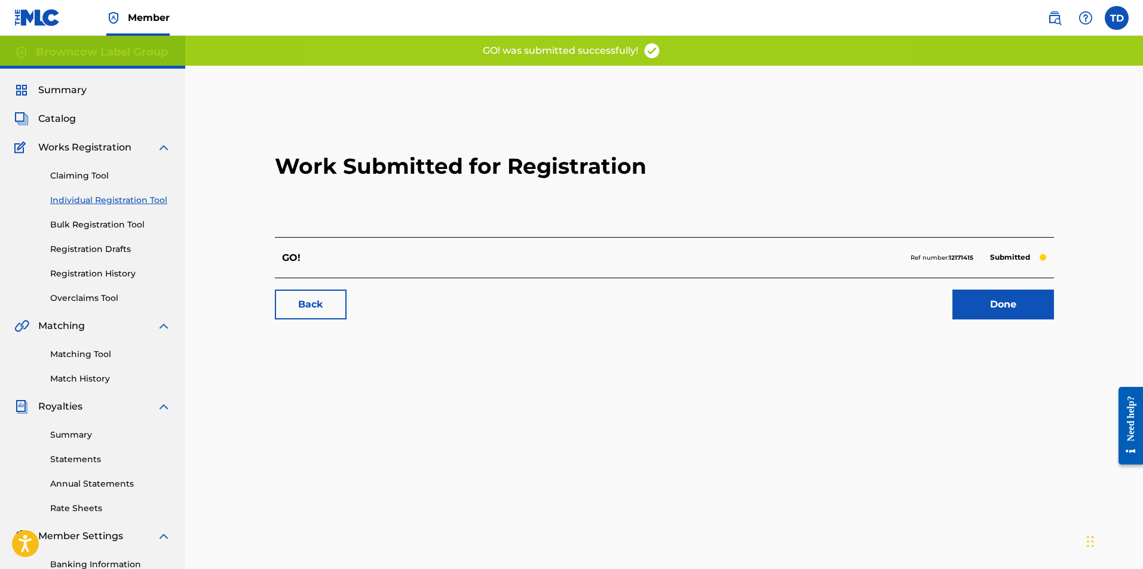
click at [1025, 300] on link "Done" at bounding box center [1003, 305] width 102 height 30
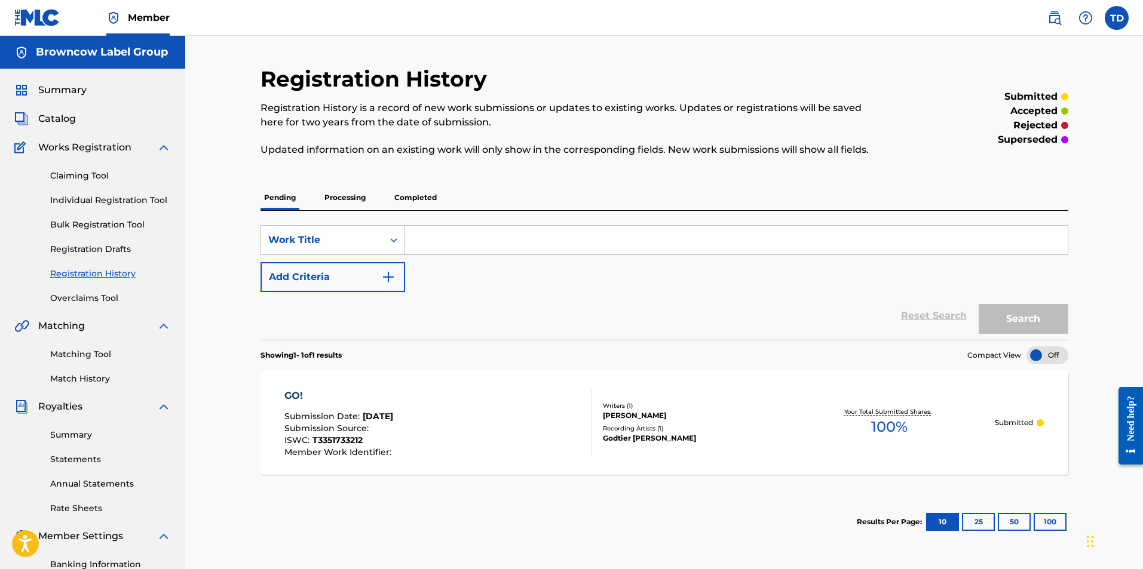
click at [295, 392] on div "GO!" at bounding box center [339, 396] width 110 height 14
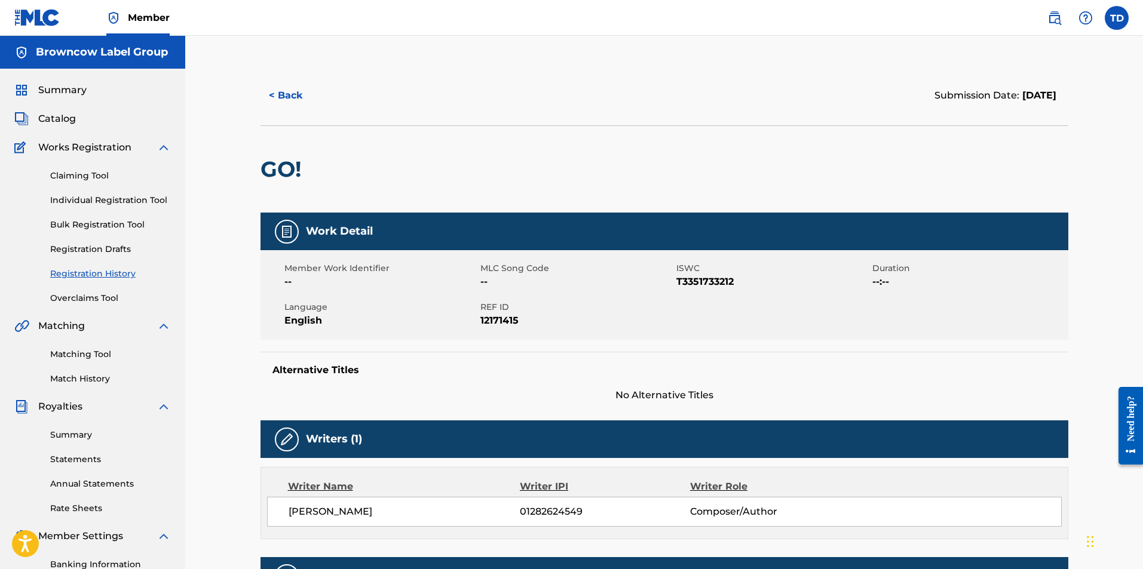
click at [29, 7] on link at bounding box center [37, 17] width 46 height 35
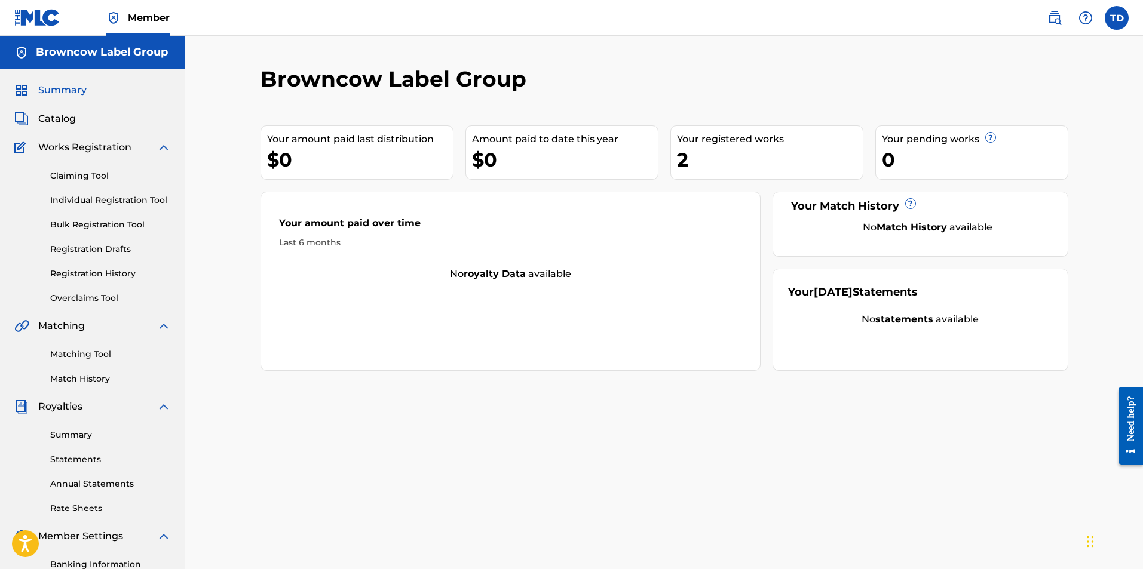
click at [114, 229] on link "Bulk Registration Tool" at bounding box center [110, 225] width 121 height 13
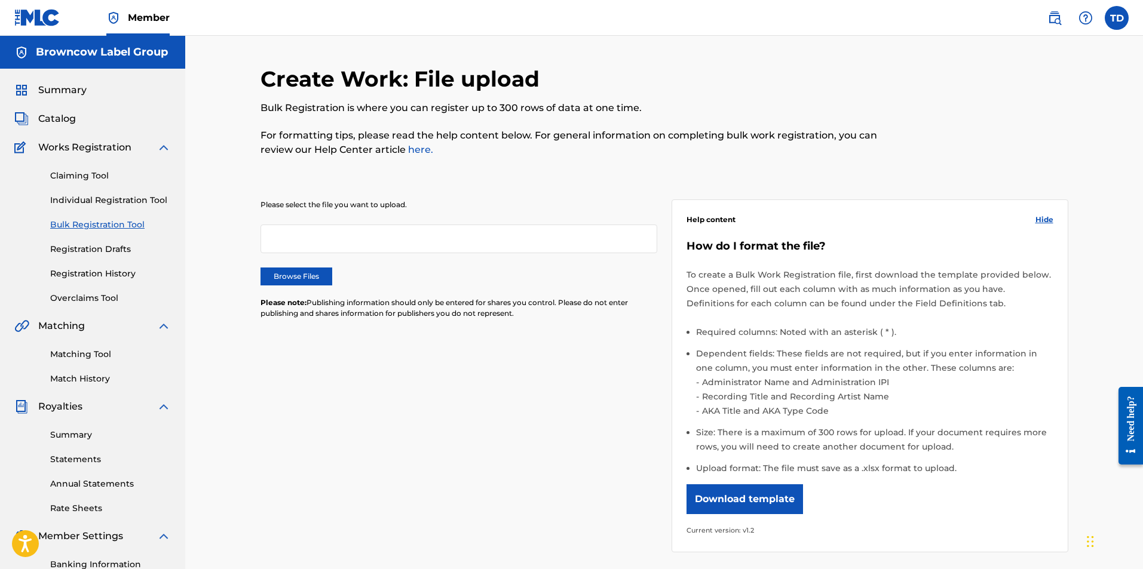
click at [421, 237] on div at bounding box center [458, 239] width 397 height 29
drag, startPoint x: 695, startPoint y: 249, endPoint x: 852, endPoint y: 246, distance: 157.1
click at [852, 246] on h5 "How do I format the file?" at bounding box center [869, 247] width 367 height 14
click at [854, 246] on h5 "How do I format the file?" at bounding box center [869, 247] width 367 height 14
click at [750, 487] on button "Download template" at bounding box center [744, 499] width 116 height 30
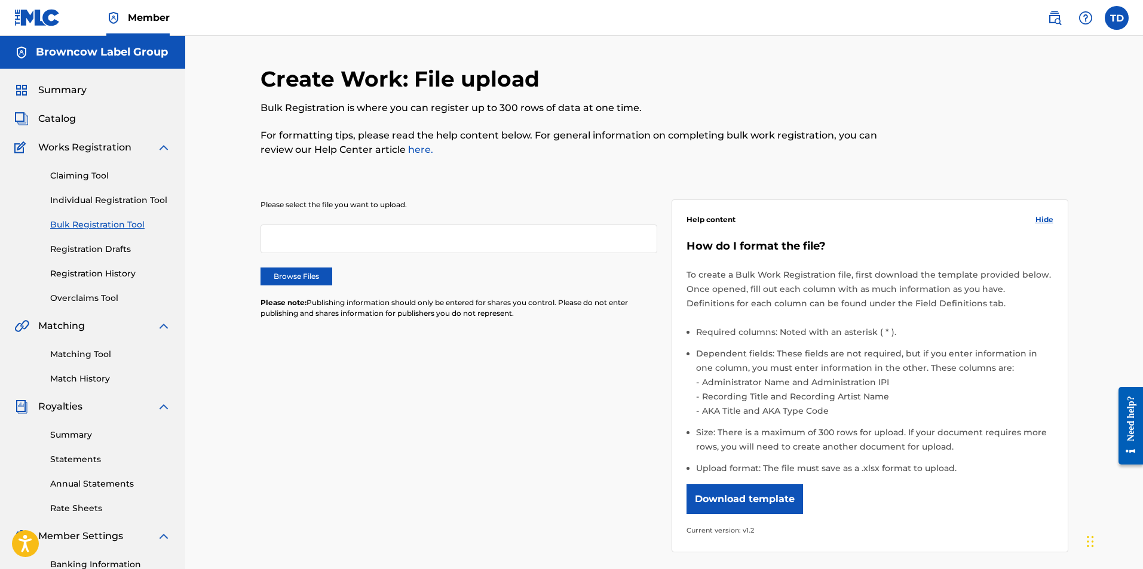
click at [80, 273] on link "Registration History" at bounding box center [110, 274] width 121 height 13
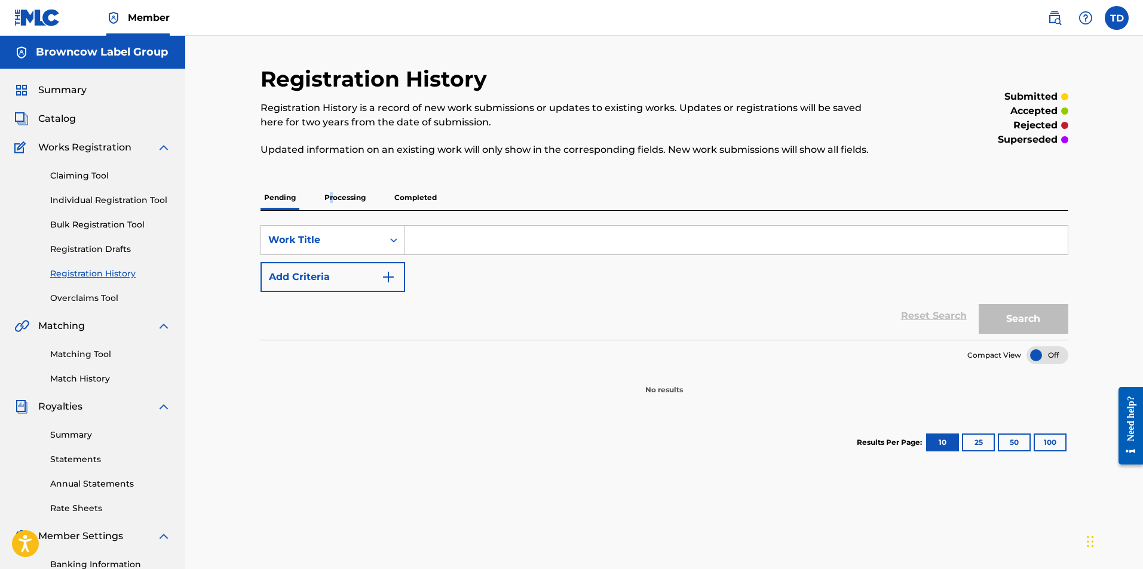
click at [330, 203] on p "Processing" at bounding box center [345, 197] width 48 height 25
click at [369, 183] on div "Registration History Registration History is a record of new work submissions o…" at bounding box center [664, 231] width 808 height 330
click at [278, 194] on p "Pending" at bounding box center [279, 197] width 39 height 25
click at [412, 194] on p "Completed" at bounding box center [416, 197] width 50 height 25
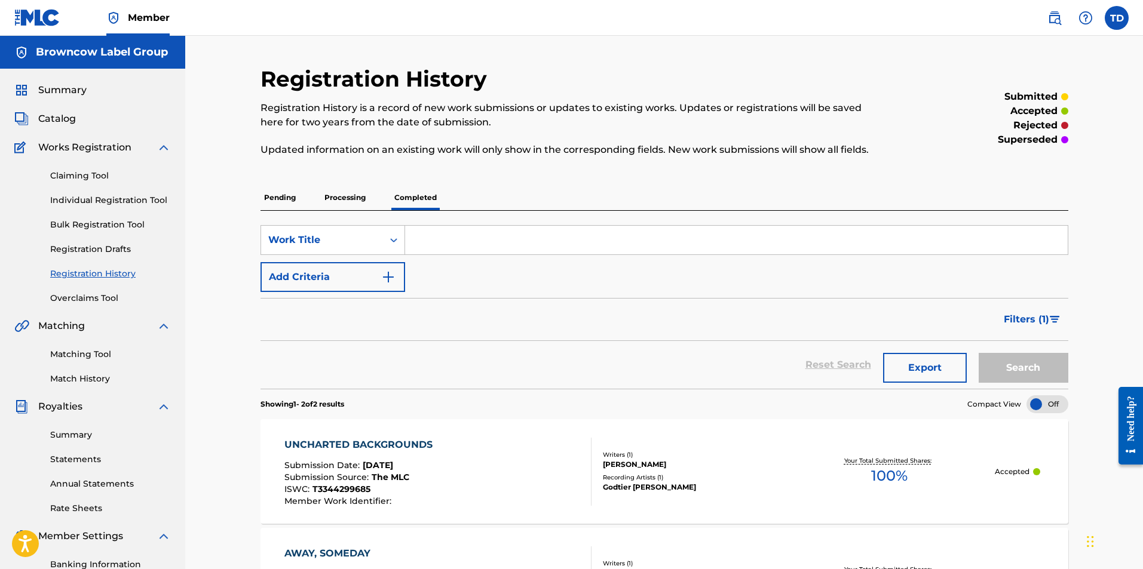
click at [289, 197] on p "Pending" at bounding box center [279, 197] width 39 height 25
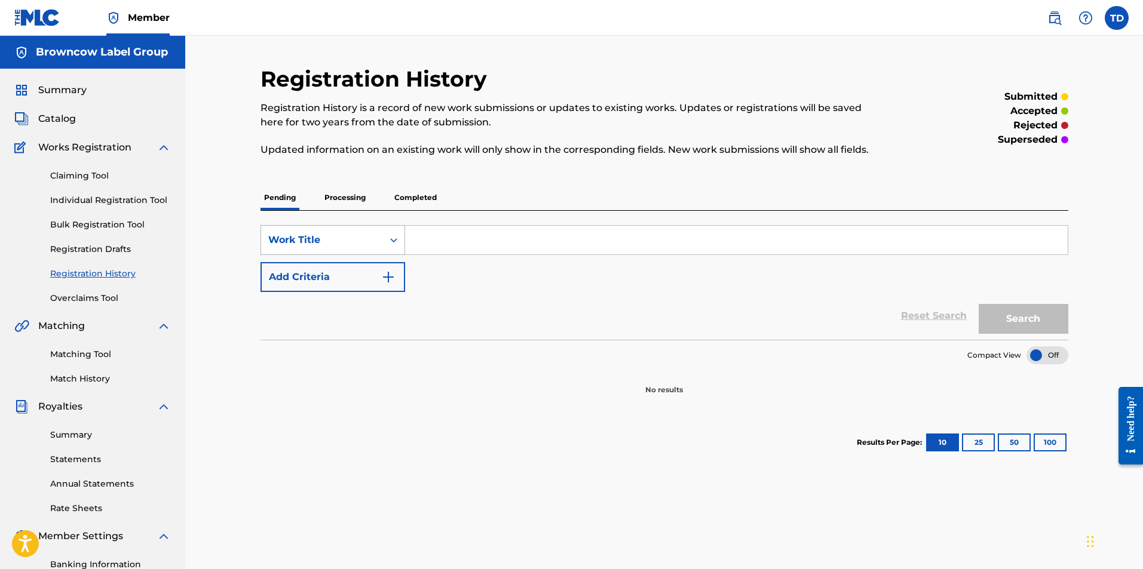
click at [322, 240] on div "Work Title" at bounding box center [322, 240] width 108 height 14
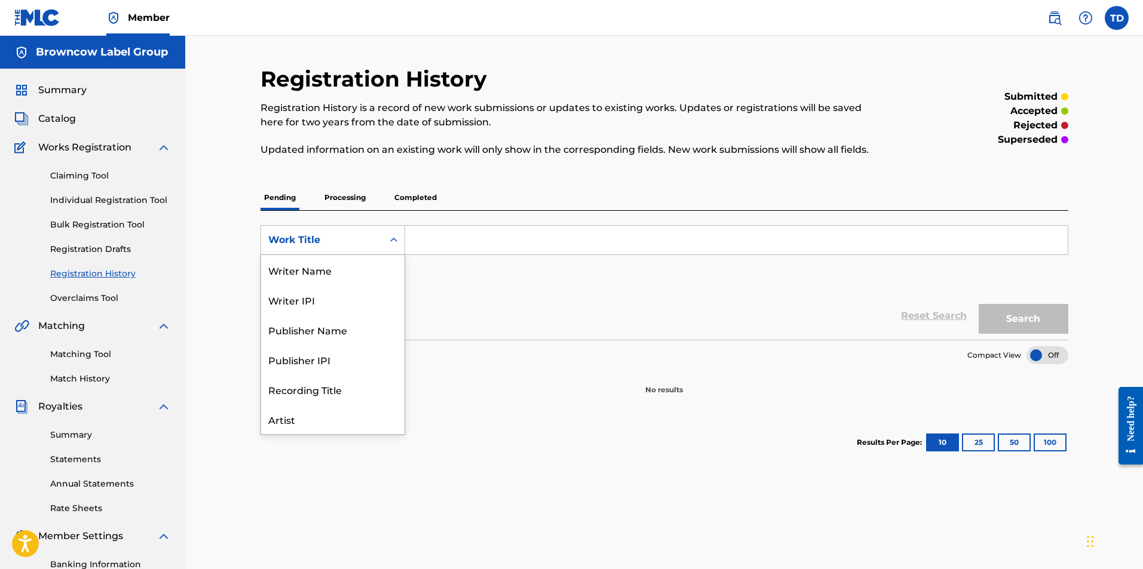
scroll to position [60, 0]
click at [319, 189] on div "Pending Processing Completed" at bounding box center [664, 197] width 808 height 25
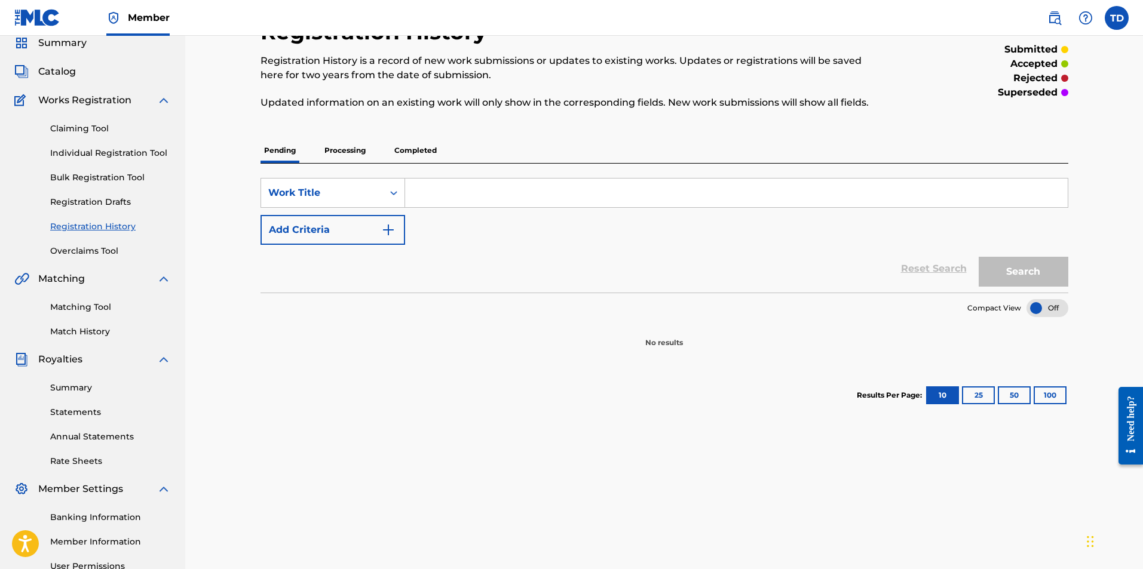
scroll to position [171, 0]
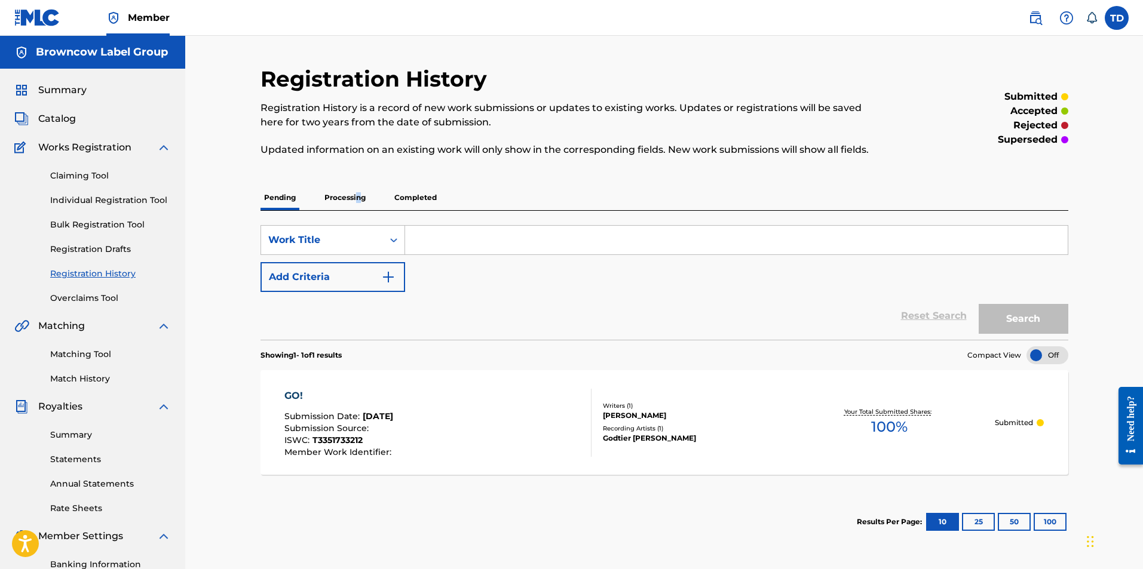
click at [358, 198] on p "Processing" at bounding box center [345, 197] width 48 height 25
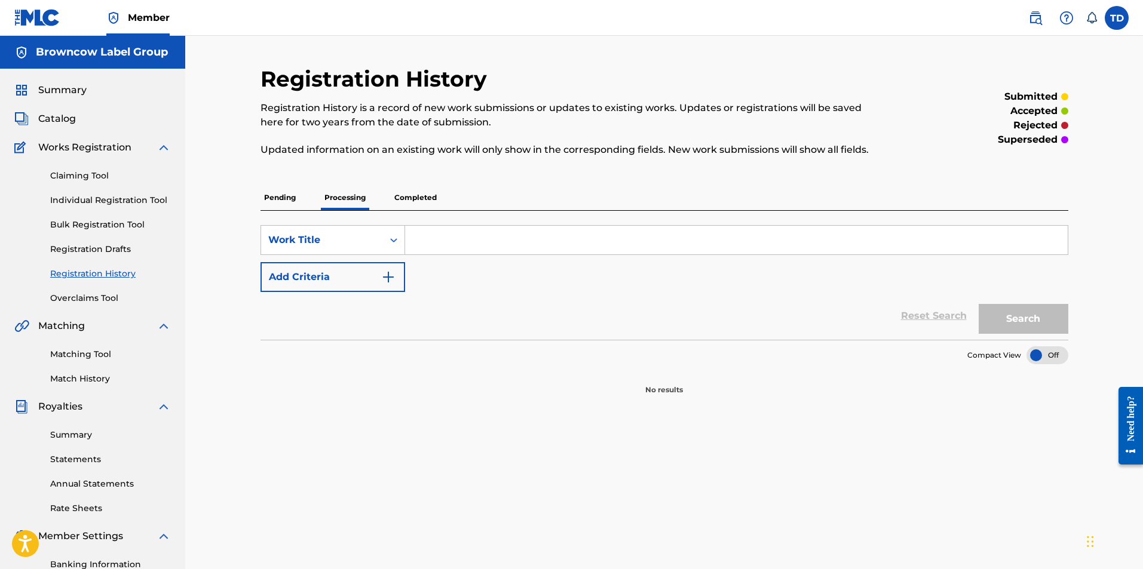
click at [284, 199] on p "Pending" at bounding box center [279, 197] width 39 height 25
